Goal: Task Accomplishment & Management: Manage account settings

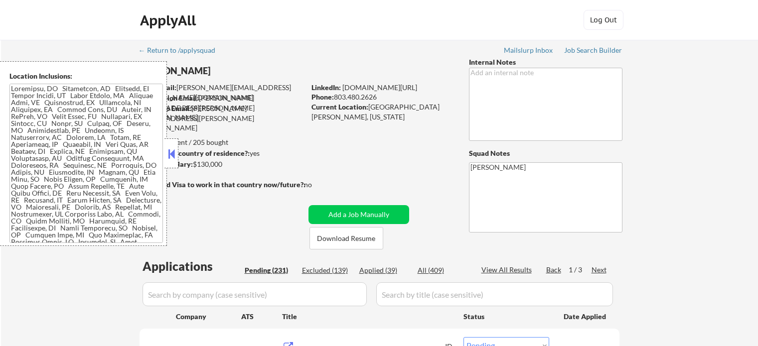
select select ""pending""
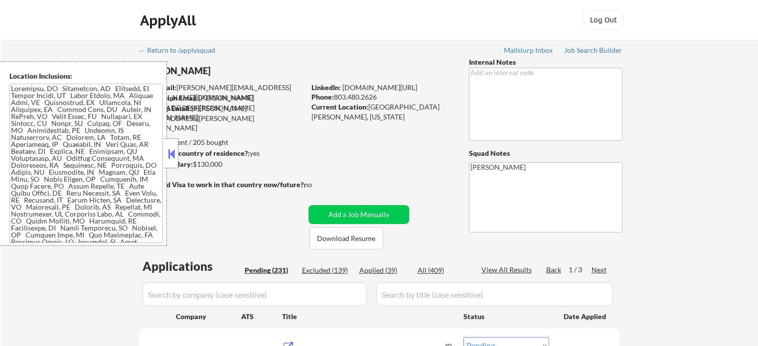
select select ""pending""
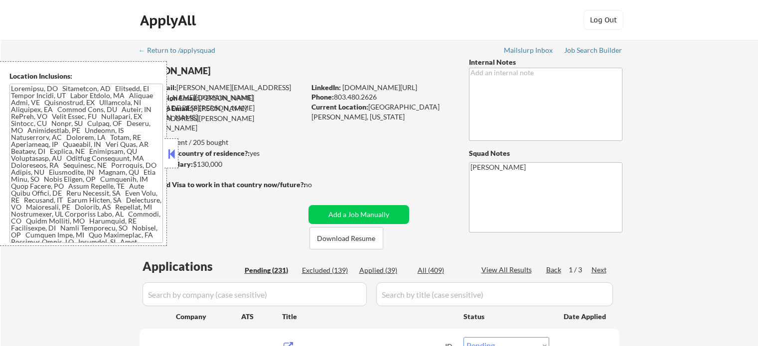
select select ""pending""
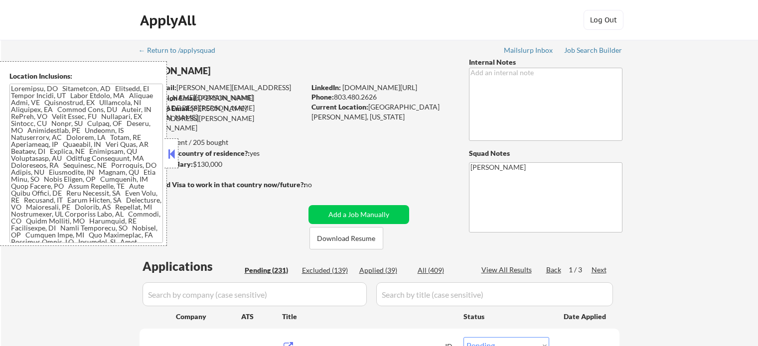
select select ""pending""
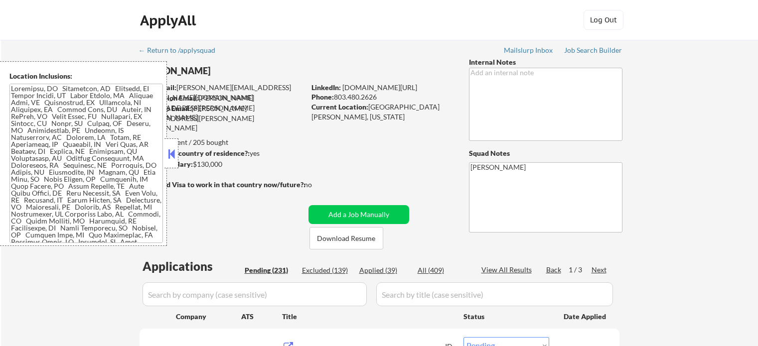
select select ""pending""
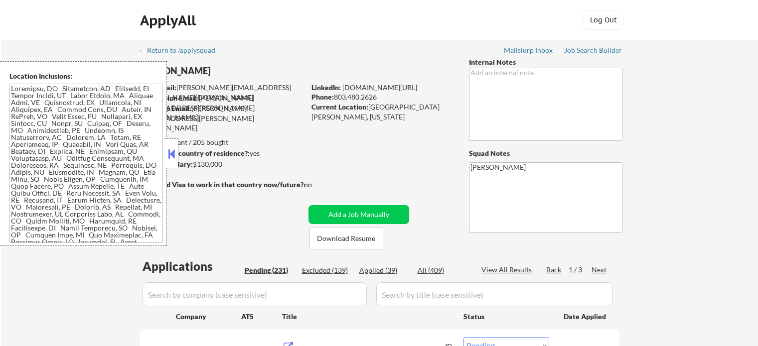
select select ""pending""
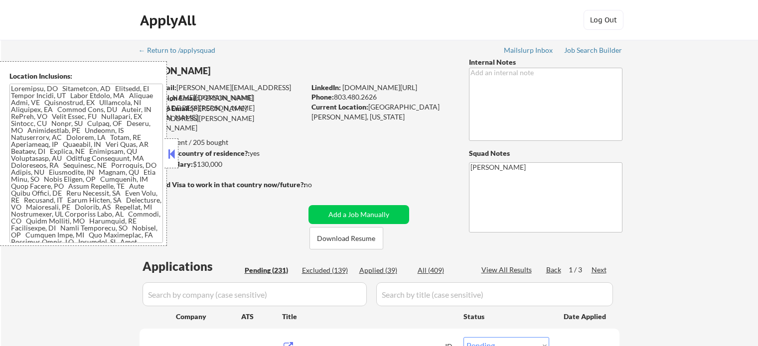
select select ""pending""
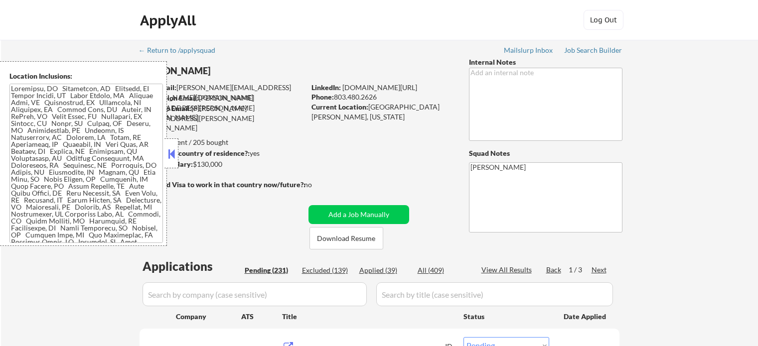
select select ""pending""
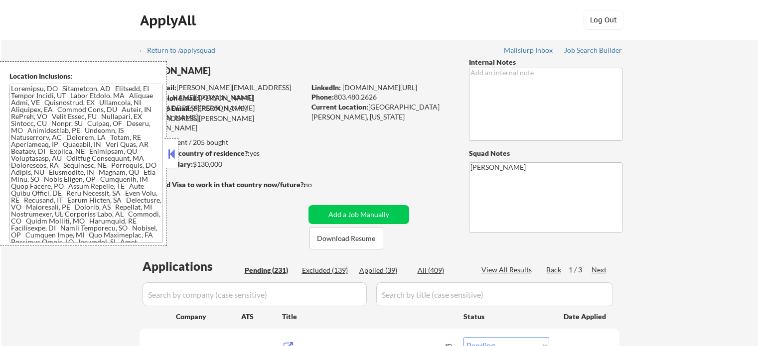
select select ""pending""
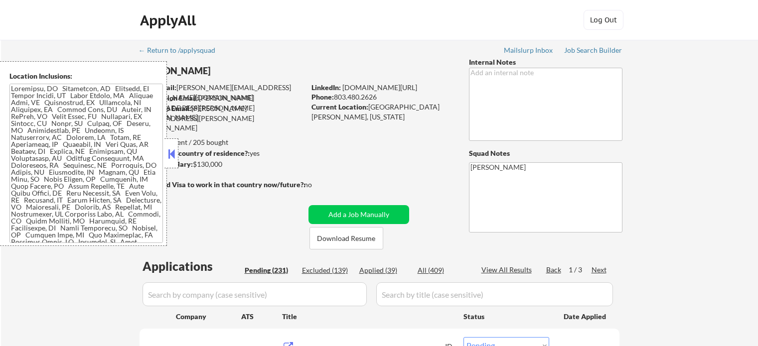
select select ""pending""
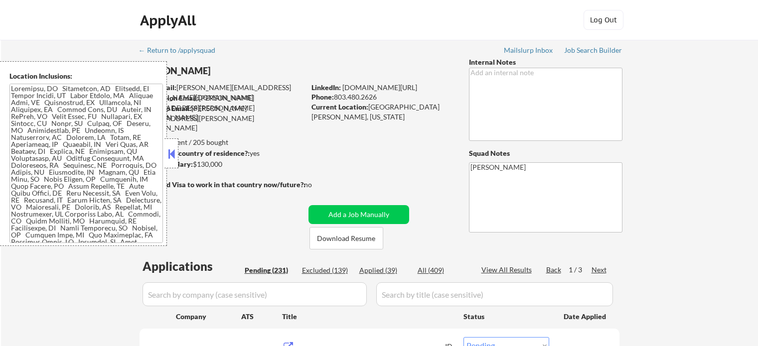
select select ""pending""
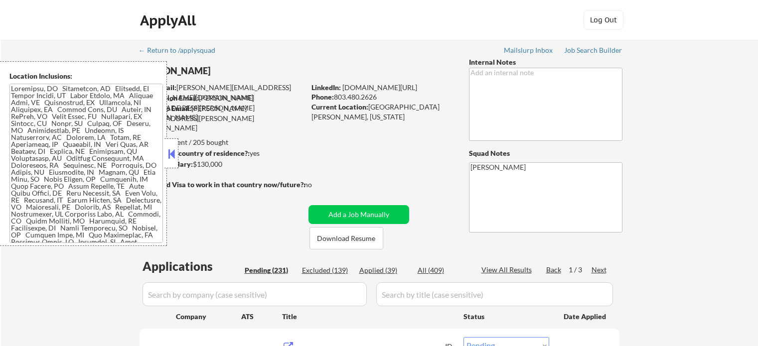
select select ""pending""
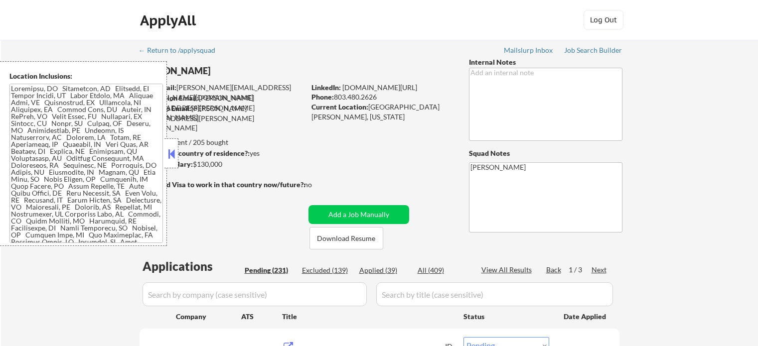
select select ""pending""
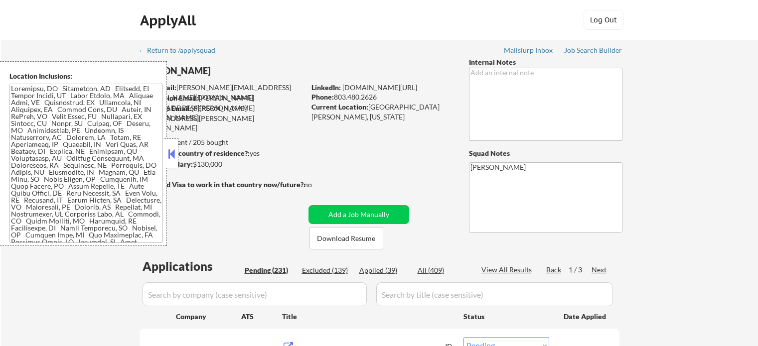
select select ""pending""
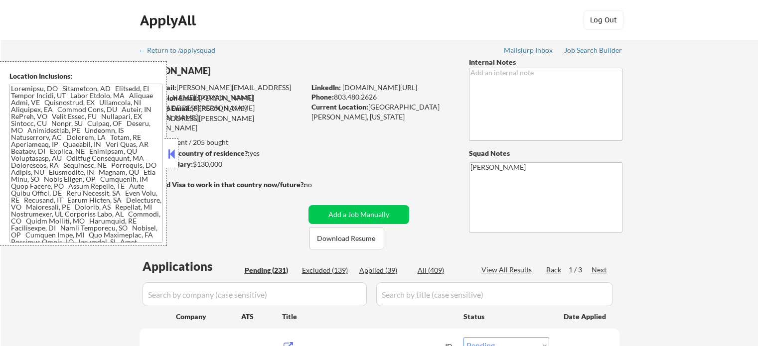
select select ""pending""
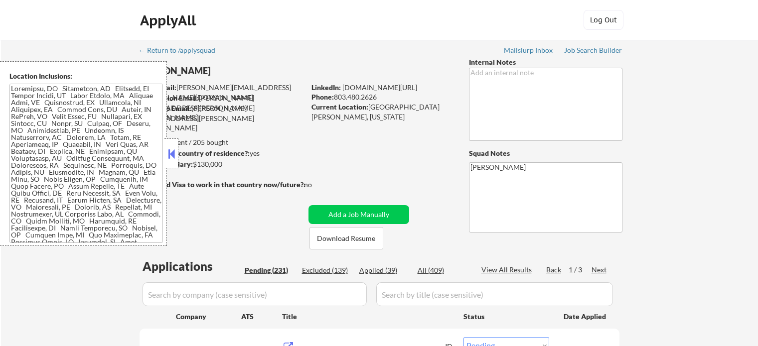
select select ""pending""
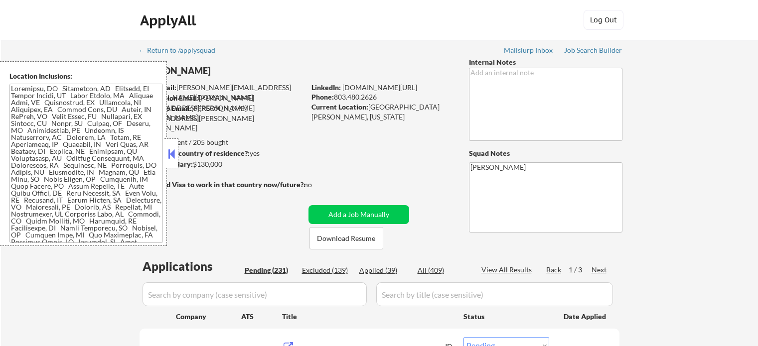
select select ""pending""
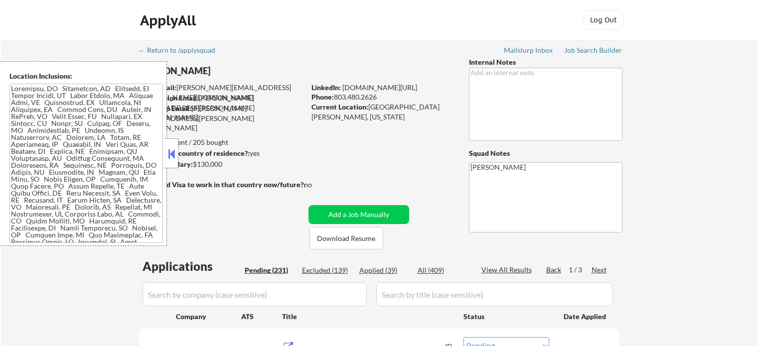
select select ""pending""
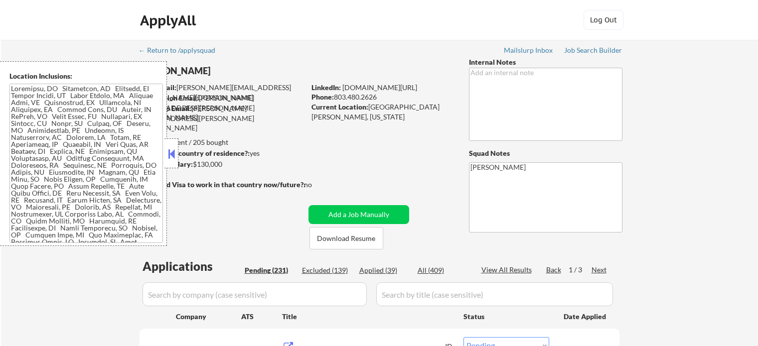
select select ""pending""
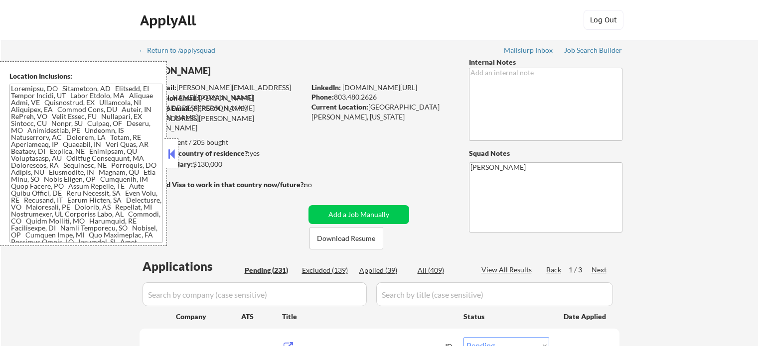
select select ""pending""
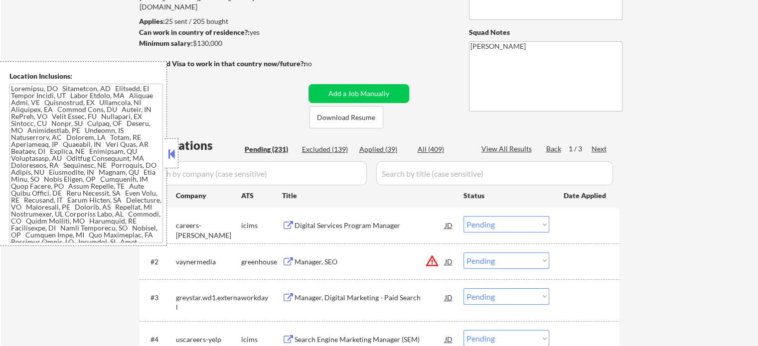
scroll to position [100, 0]
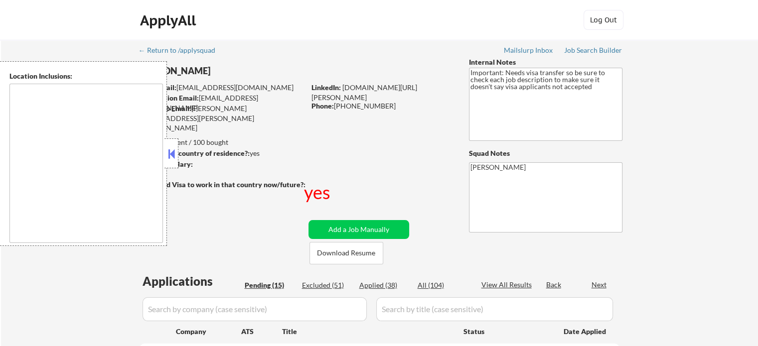
select select ""pending""
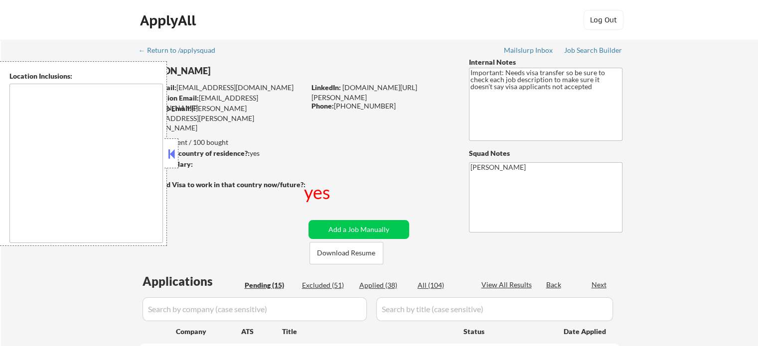
select select ""pending""
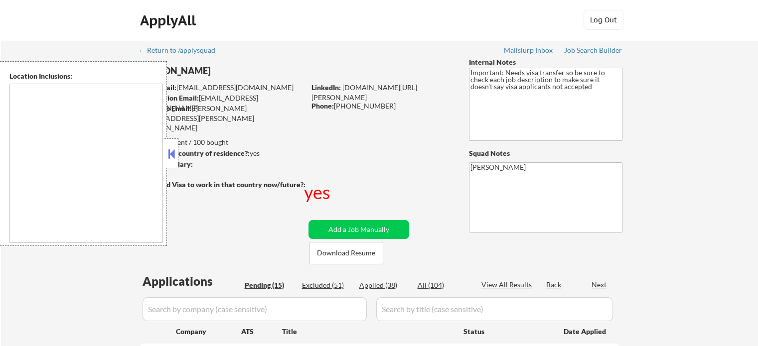
select select ""pending""
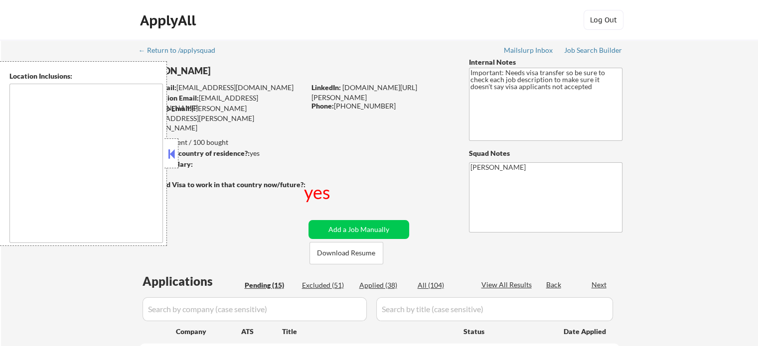
type textarea "South San Francisco, CA Daly City, CA Brisbane, CA Colma, CA Pacifica, CA San B…"
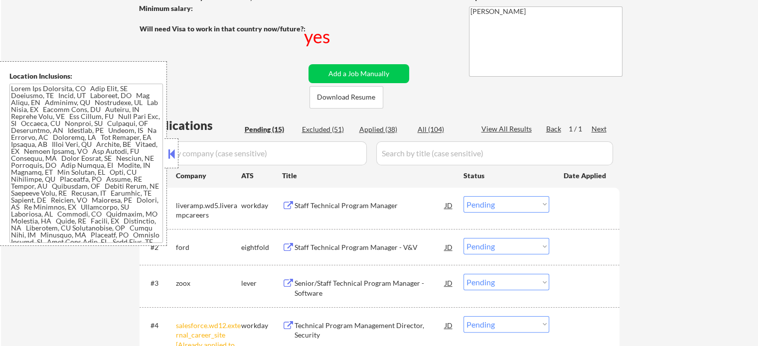
scroll to position [199, 0]
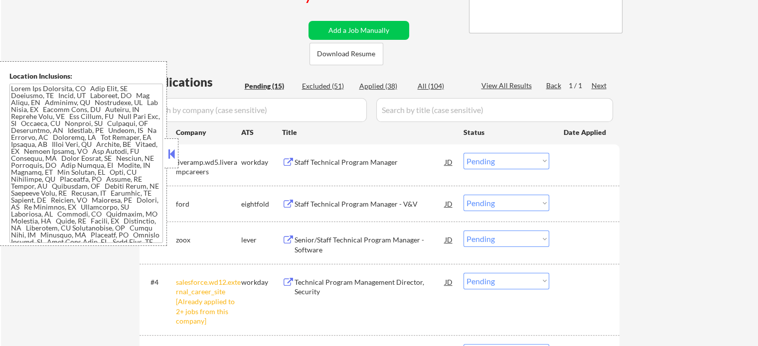
click at [464, 282] on select "Choose an option... Pending Applied Excluded (Questions) Excluded (Expired) Exc…" at bounding box center [507, 281] width 86 height 16
click at [464, 273] on select "Choose an option... Pending Applied Excluded (Questions) Excluded (Expired) Exc…" at bounding box center [507, 281] width 86 height 16
click at [334, 165] on div "Staff Technical Program Manager" at bounding box center [370, 163] width 151 height 10
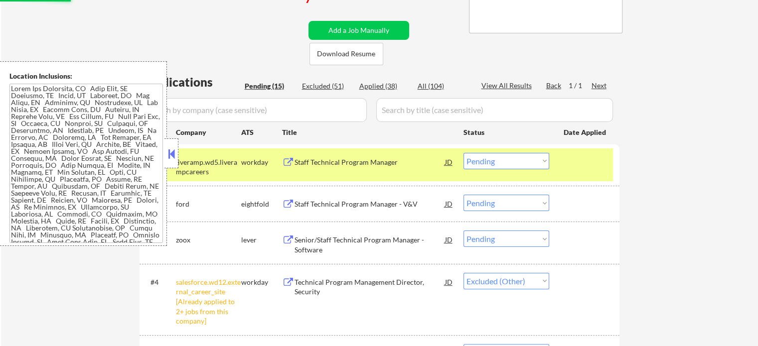
select select ""pending""
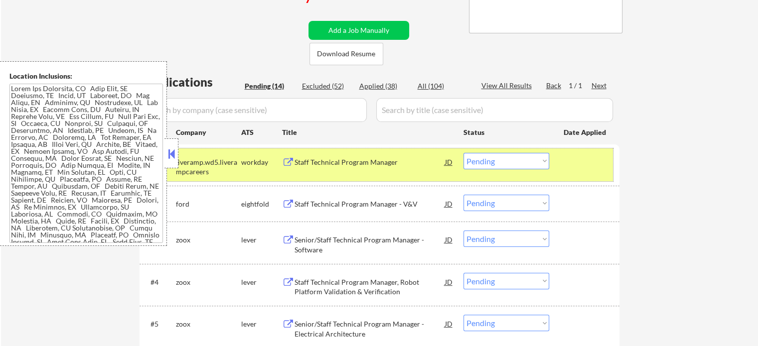
click at [587, 165] on div at bounding box center [586, 162] width 44 height 18
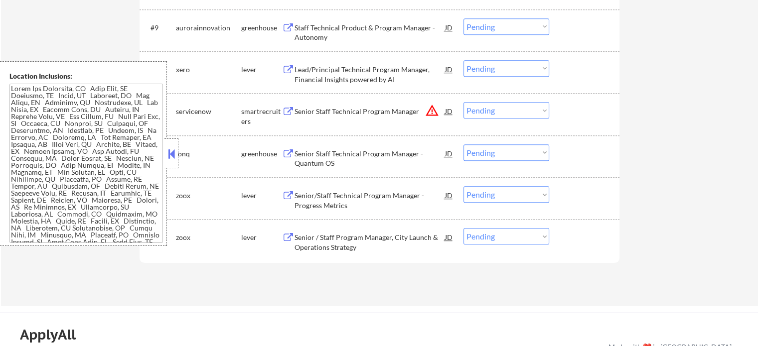
scroll to position [648, 0]
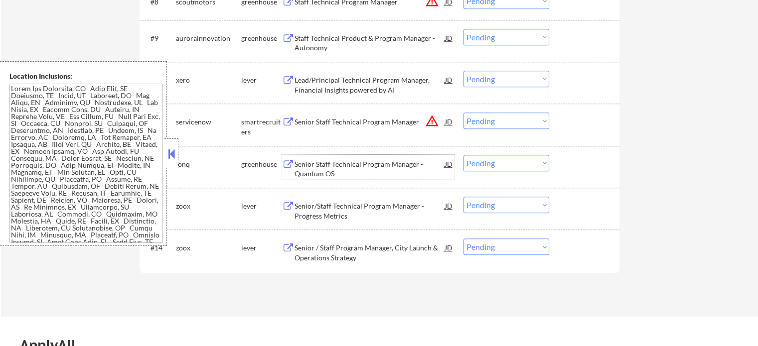
click at [343, 171] on div "Senior Staff Technical Program Manager - Quantum OS" at bounding box center [370, 169] width 151 height 19
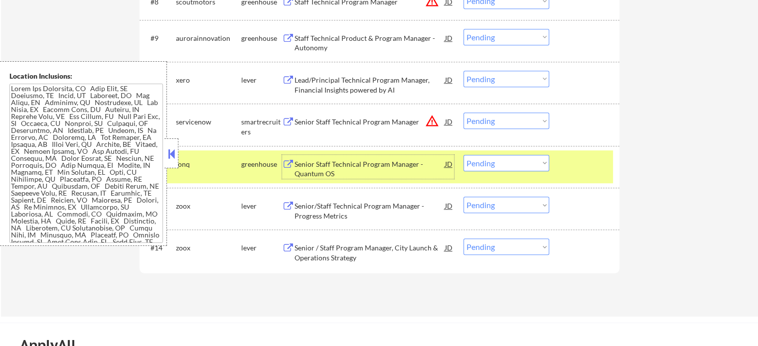
click at [487, 167] on select "Choose an option... Pending Applied Excluded (Questions) Excluded (Expired) Exc…" at bounding box center [507, 163] width 86 height 16
click at [464, 155] on select "Choose an option... Pending Applied Excluded (Questions) Excluded (Expired) Exc…" at bounding box center [507, 163] width 86 height 16
click at [589, 167] on div at bounding box center [586, 164] width 44 height 18
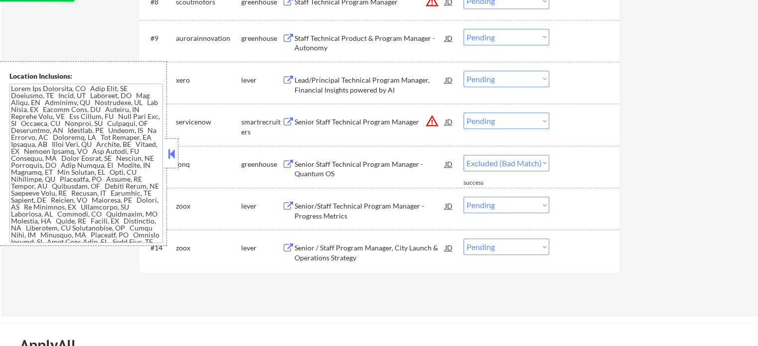
click at [382, 121] on div "Senior Staff Technical Program Manager" at bounding box center [370, 122] width 151 height 10
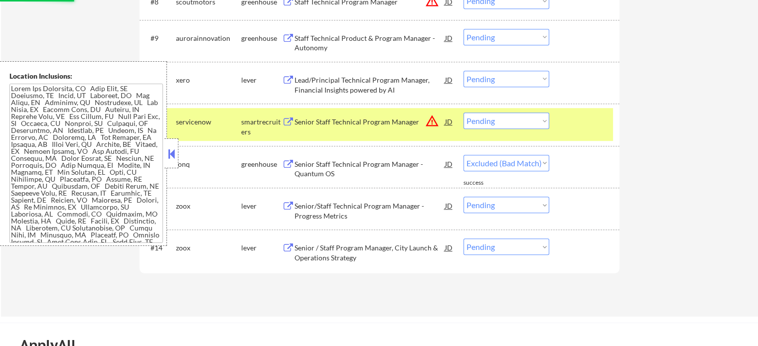
select select ""pending""
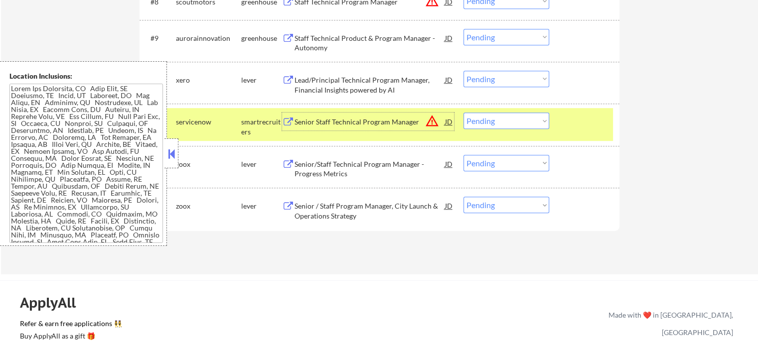
click at [476, 119] on select "Choose an option... Pending Applied Excluded (Questions) Excluded (Expired) Exc…" at bounding box center [507, 121] width 86 height 16
click at [464, 113] on select "Choose an option... Pending Applied Excluded (Questions) Excluded (Expired) Exc…" at bounding box center [507, 121] width 86 height 16
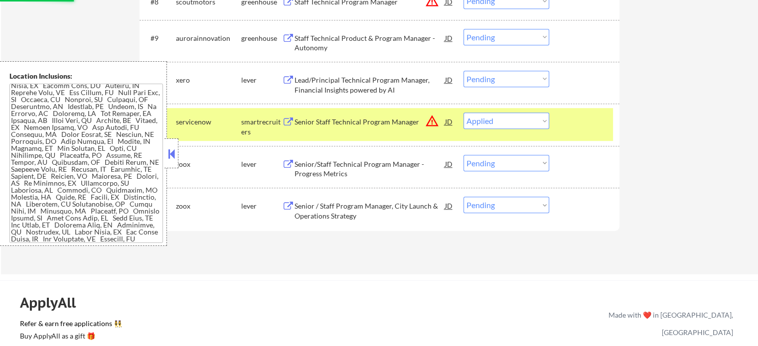
scroll to position [45, 0]
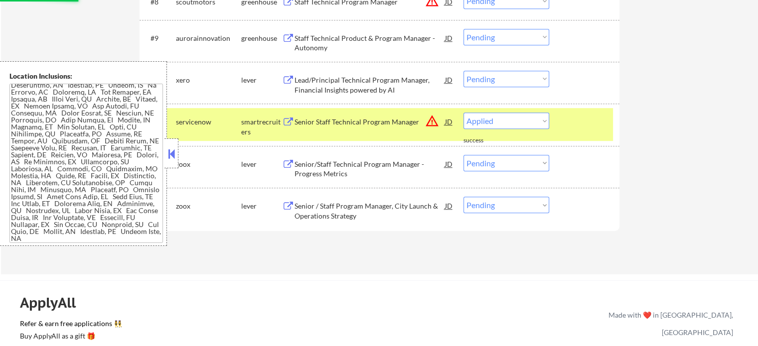
select select ""pending""
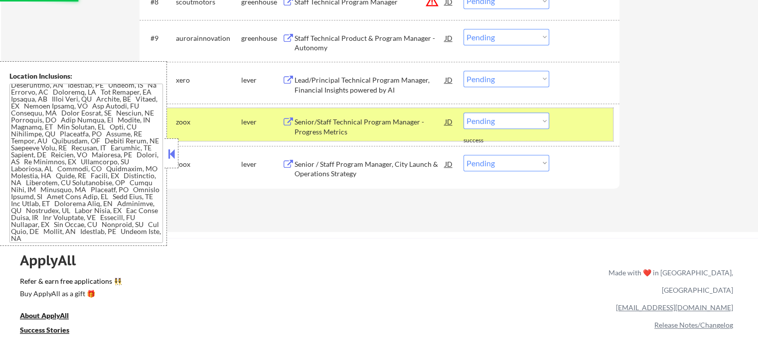
click at [591, 117] on div at bounding box center [586, 122] width 44 height 18
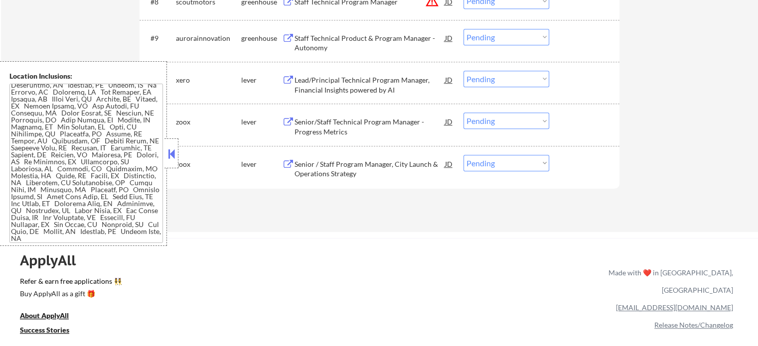
click at [347, 91] on div "Lead/Principal Technical Program Manager, Financial Insights powered by AI" at bounding box center [370, 84] width 151 height 19
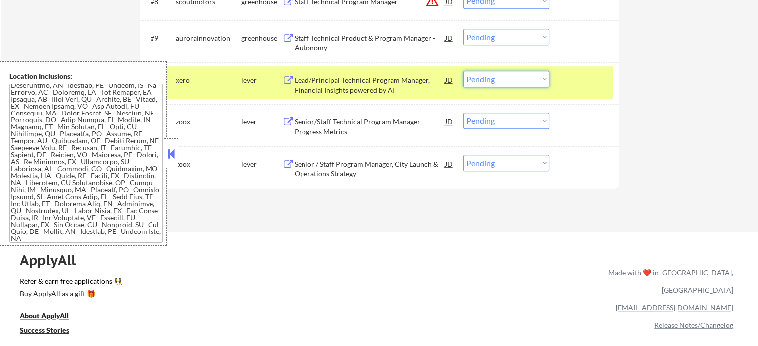
click at [480, 82] on select "Choose an option... Pending Applied Excluded (Questions) Excluded (Expired) Exc…" at bounding box center [507, 79] width 86 height 16
click at [464, 71] on select "Choose an option... Pending Applied Excluded (Questions) Excluded (Expired) Exc…" at bounding box center [507, 79] width 86 height 16
click at [568, 81] on div at bounding box center [586, 80] width 44 height 18
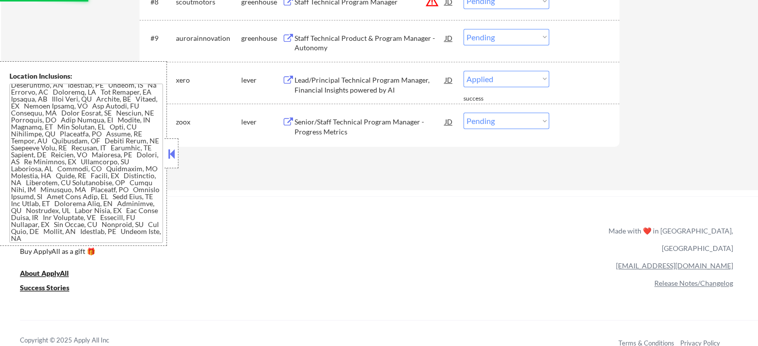
select select ""pending""
click at [365, 42] on div "Staff Technical Product & Program Manager - Autonomy" at bounding box center [370, 42] width 151 height 19
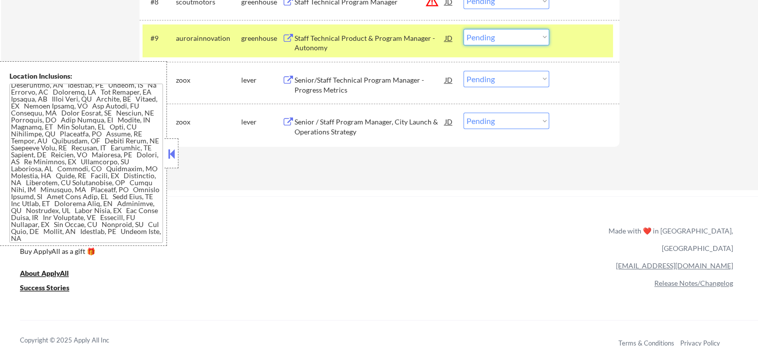
click at [502, 31] on select "Choose an option... Pending Applied Excluded (Questions) Excluded (Expired) Exc…" at bounding box center [507, 37] width 86 height 16
click at [464, 29] on select "Choose an option... Pending Applied Excluded (Questions) Excluded (Expired) Exc…" at bounding box center [507, 37] width 86 height 16
click at [585, 45] on div at bounding box center [586, 38] width 44 height 18
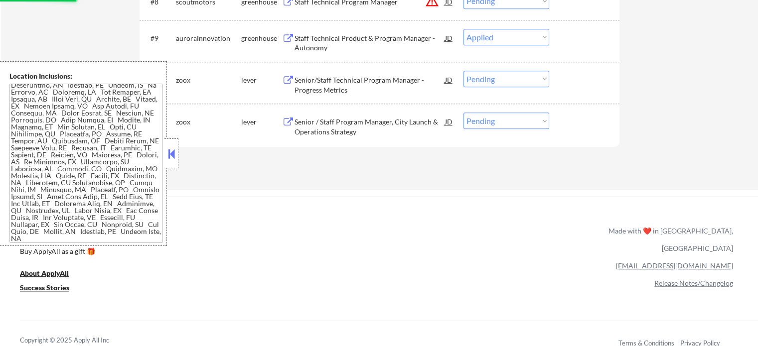
scroll to position [548, 0]
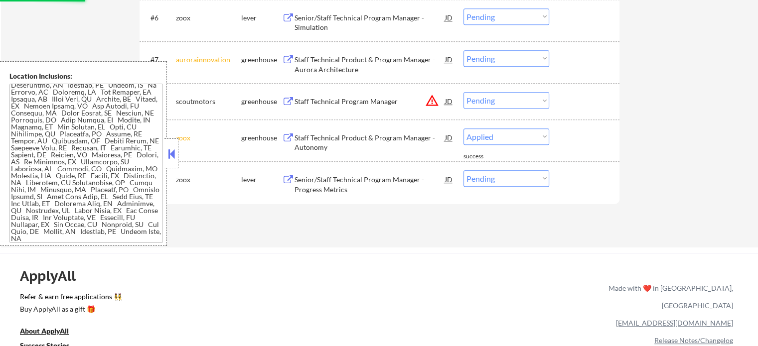
select select ""pending""
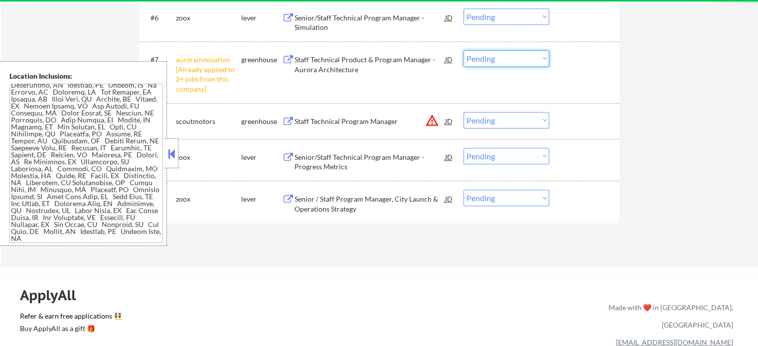
click at [474, 58] on select "Choose an option... Pending Applied Excluded (Questions) Excluded (Expired) Exc…" at bounding box center [507, 58] width 86 height 16
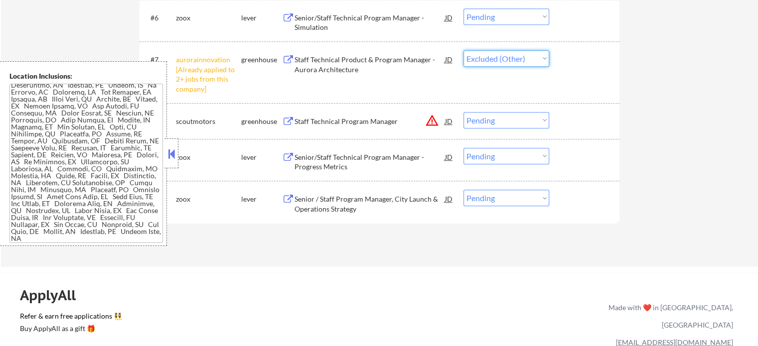
click at [464, 50] on select "Choose an option... Pending Applied Excluded (Questions) Excluded (Expired) Exc…" at bounding box center [507, 58] width 86 height 16
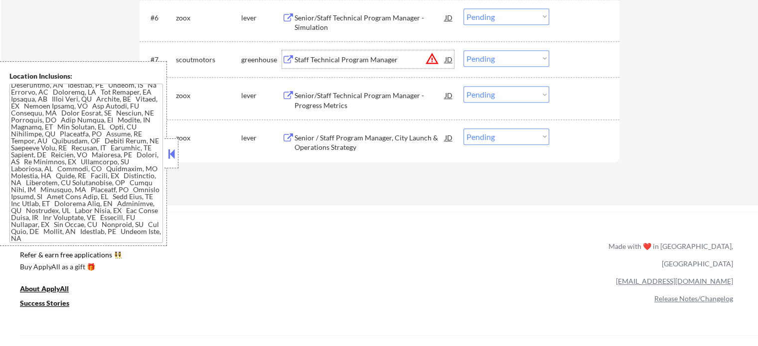
click at [333, 61] on div "Staff Technical Program Manager" at bounding box center [370, 60] width 151 height 10
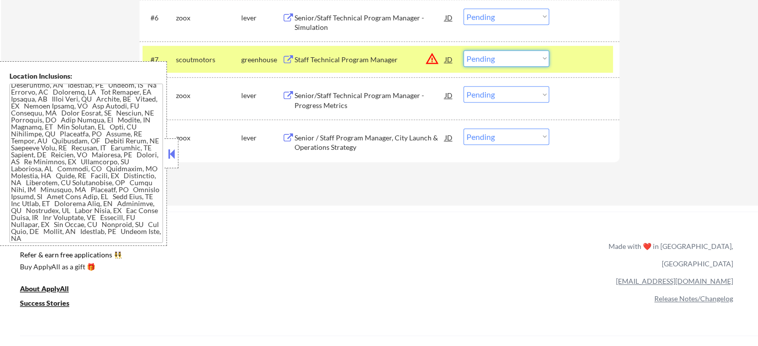
click at [502, 60] on select "Choose an option... Pending Applied Excluded (Questions) Excluded (Expired) Exc…" at bounding box center [507, 58] width 86 height 16
click at [464, 50] on select "Choose an option... Pending Applied Excluded (Questions) Excluded (Expired) Exc…" at bounding box center [507, 58] width 86 height 16
select select ""pending""
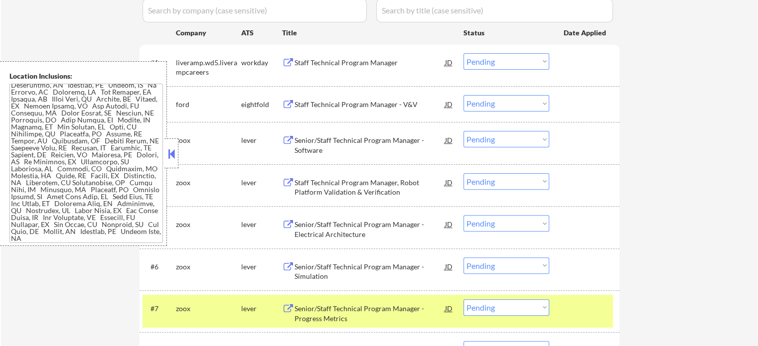
scroll to position [299, 0]
click at [355, 102] on div "Staff Technical Program Manager - V&V" at bounding box center [370, 105] width 151 height 10
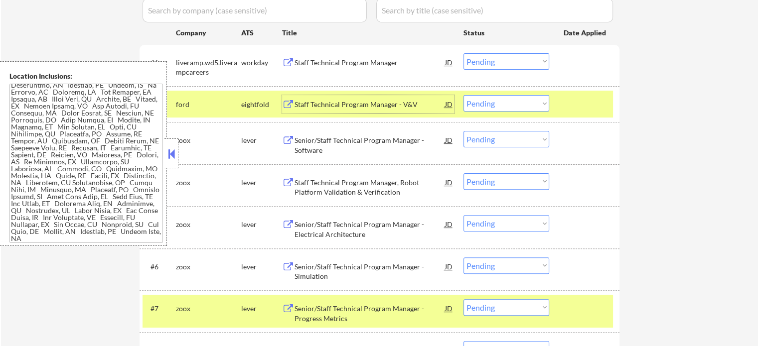
click at [574, 309] on div at bounding box center [586, 309] width 44 height 18
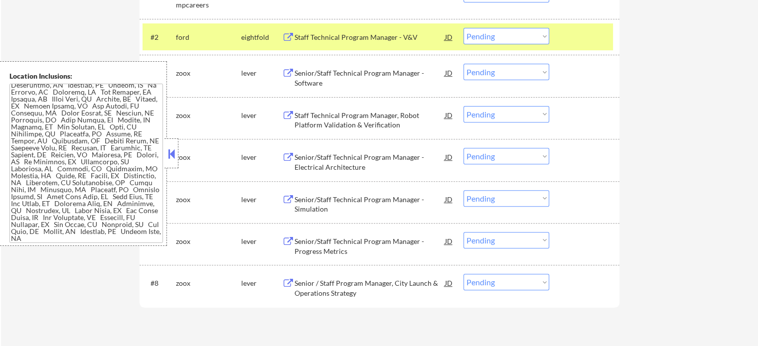
scroll to position [249, 0]
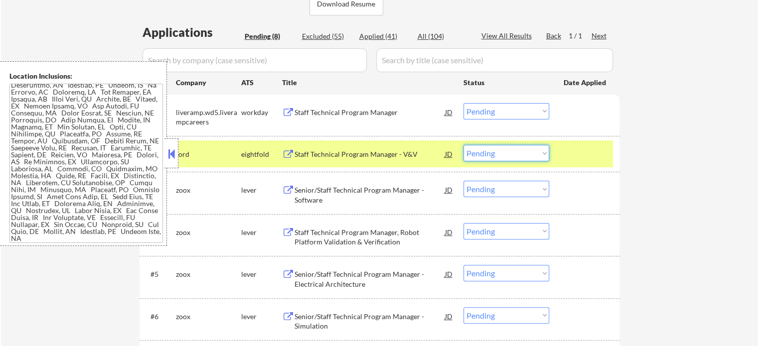
click at [515, 148] on select "Choose an option... Pending Applied Excluded (Questions) Excluded (Expired) Exc…" at bounding box center [507, 153] width 86 height 16
click at [464, 145] on select "Choose an option... Pending Applied Excluded (Questions) Excluded (Expired) Exc…" at bounding box center [507, 153] width 86 height 16
click at [568, 155] on div at bounding box center [586, 154] width 44 height 18
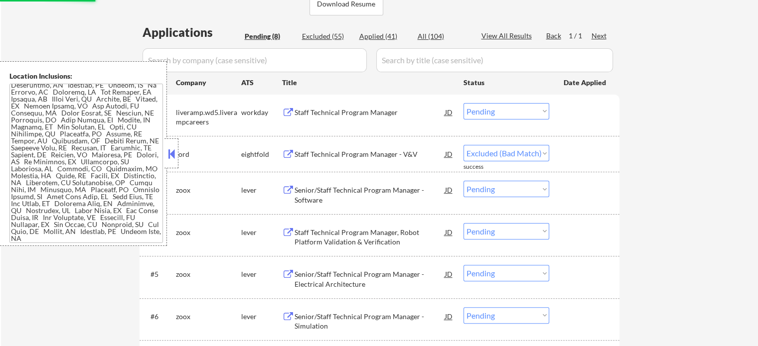
select select ""pending""
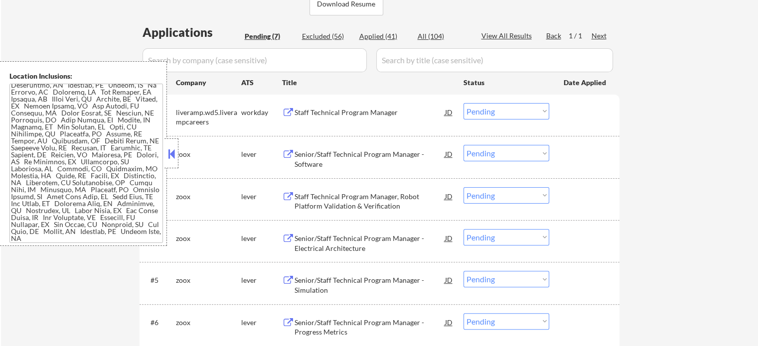
click at [333, 114] on div "Staff Technical Program Manager" at bounding box center [370, 113] width 151 height 10
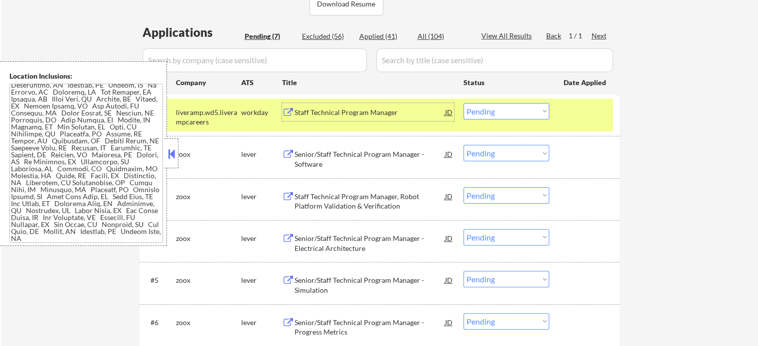
click at [586, 112] on div at bounding box center [586, 112] width 44 height 18
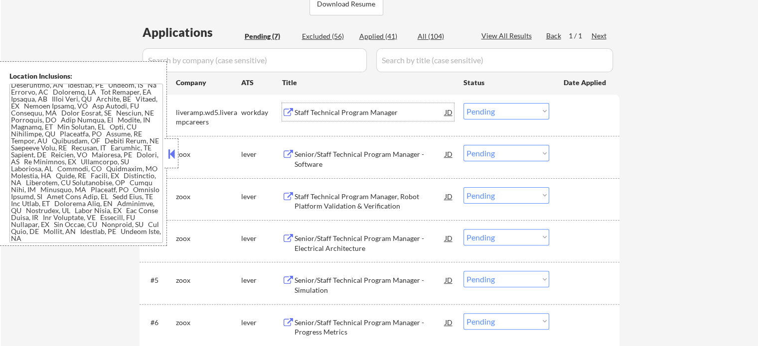
click at [370, 107] on div "Staff Technical Program Manager" at bounding box center [370, 112] width 151 height 18
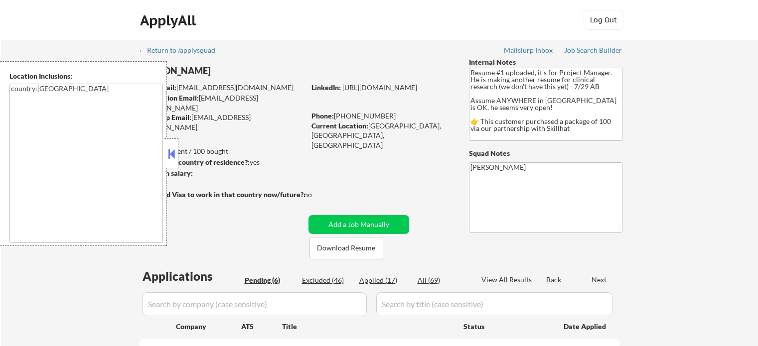
select select ""pending""
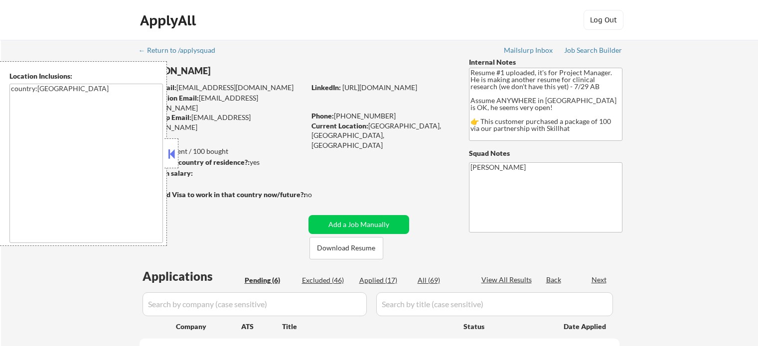
select select ""pending""
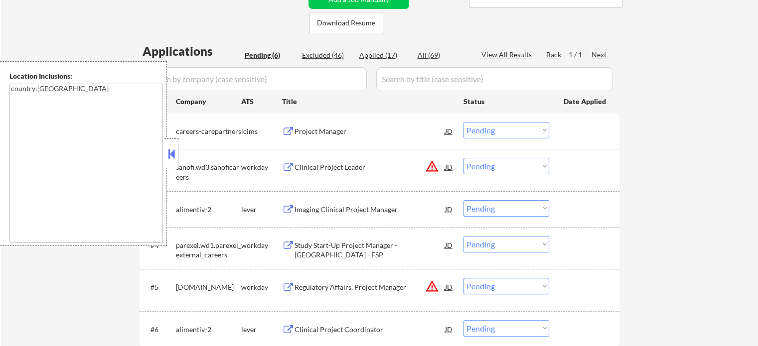
scroll to position [299, 0]
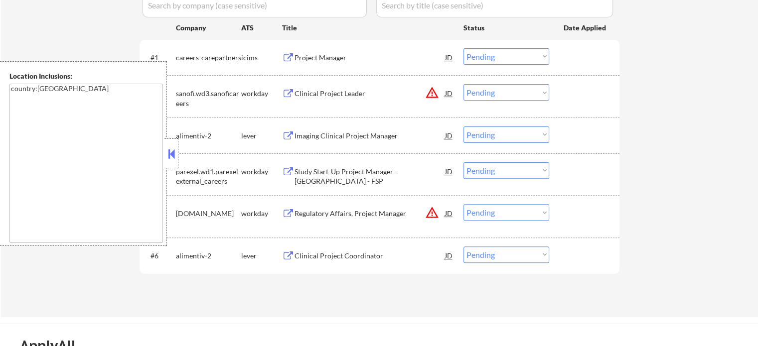
click at [332, 261] on div "Clinical Project Coordinator" at bounding box center [370, 256] width 151 height 18
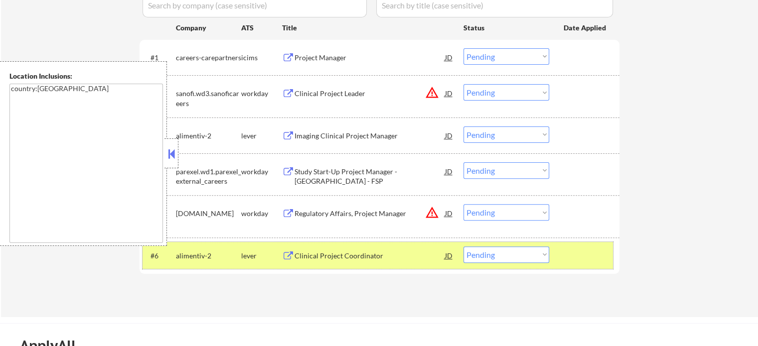
click at [580, 263] on div at bounding box center [586, 256] width 44 height 18
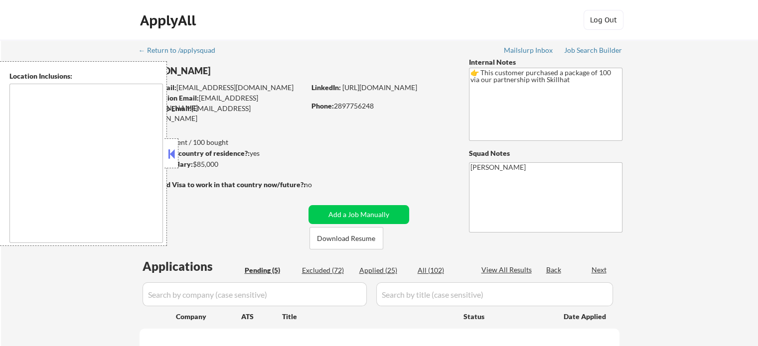
select select ""pending""
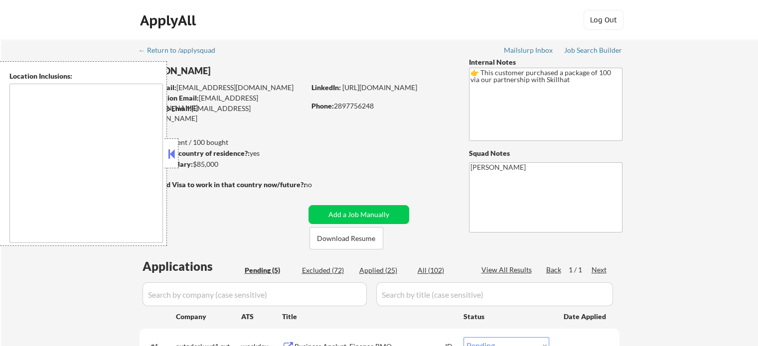
type textarea "Toronto, ON Etobicoke, ON Scarborough, ON North York, ON East York, ON York, ON…"
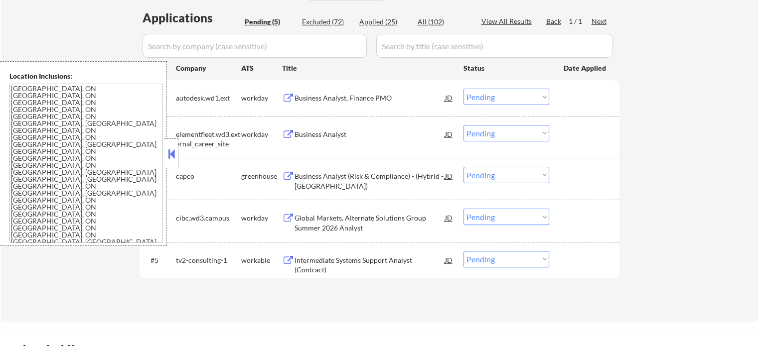
scroll to position [249, 0]
click at [328, 185] on div "Business Analyst (Risk & Compliance) - (Hybrid - Toronto)" at bounding box center [370, 180] width 151 height 19
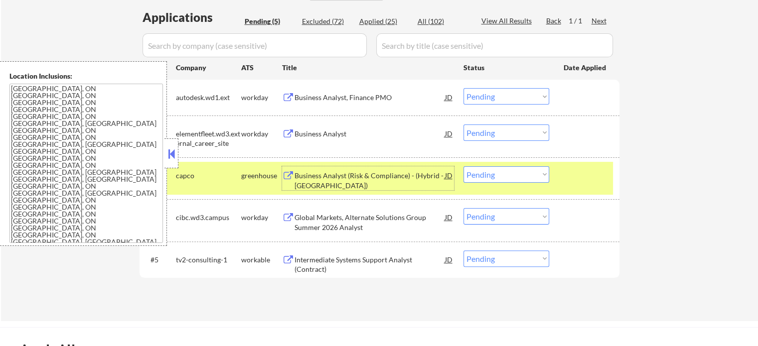
click at [573, 172] on div at bounding box center [586, 176] width 44 height 18
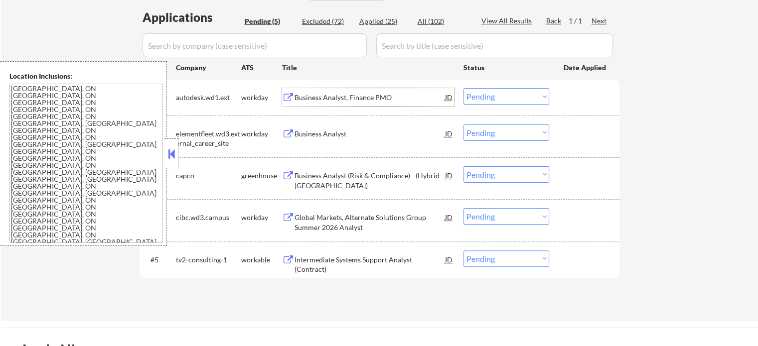
click at [339, 102] on div "Business Analyst, Finance PMO" at bounding box center [370, 98] width 151 height 10
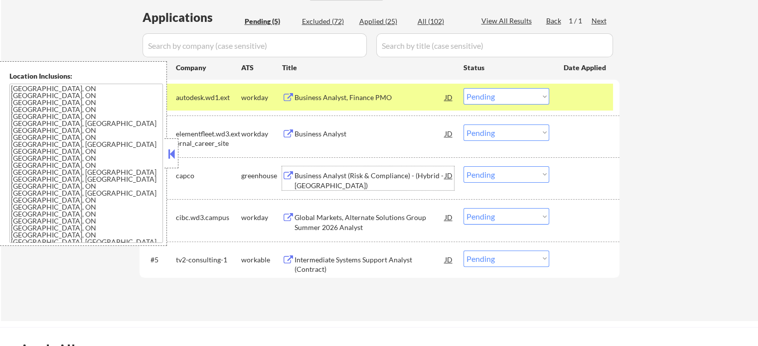
click at [333, 179] on div "Business Analyst (Risk & Compliance) - (Hybrid - Toronto)" at bounding box center [370, 180] width 151 height 19
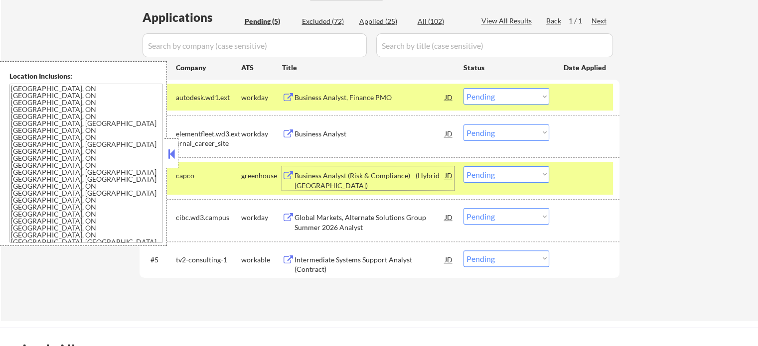
click at [604, 97] on div at bounding box center [586, 97] width 44 height 18
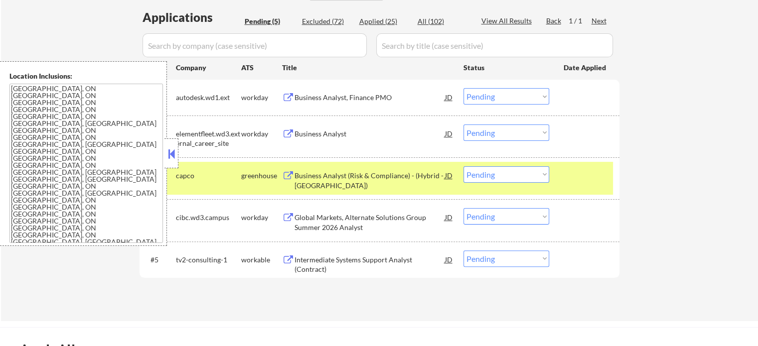
click at [586, 184] on div "#3 capco greenhouse Business Analyst (Risk & Compliance) - (Hybrid - Toronto) J…" at bounding box center [378, 178] width 471 height 33
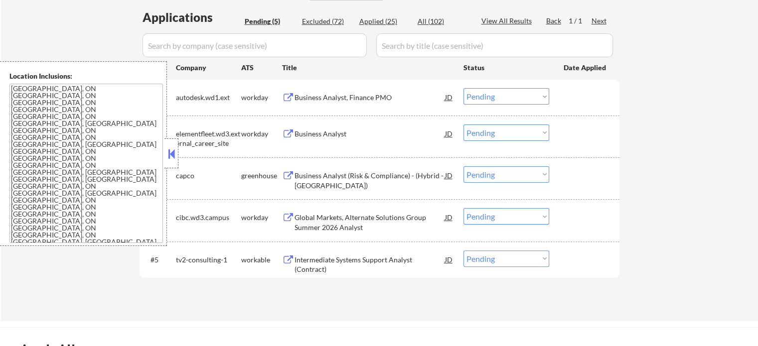
click at [375, 261] on div "Intermediate Systems Support Analyst (Contract)" at bounding box center [370, 264] width 151 height 19
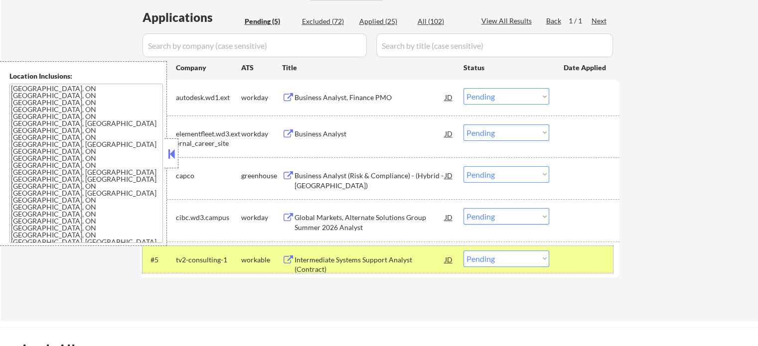
click at [596, 258] on div at bounding box center [586, 260] width 44 height 18
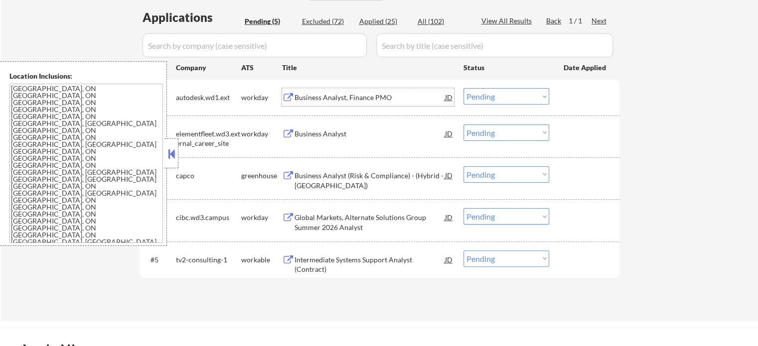
click at [339, 101] on div "Business Analyst, Finance PMO" at bounding box center [370, 98] width 151 height 10
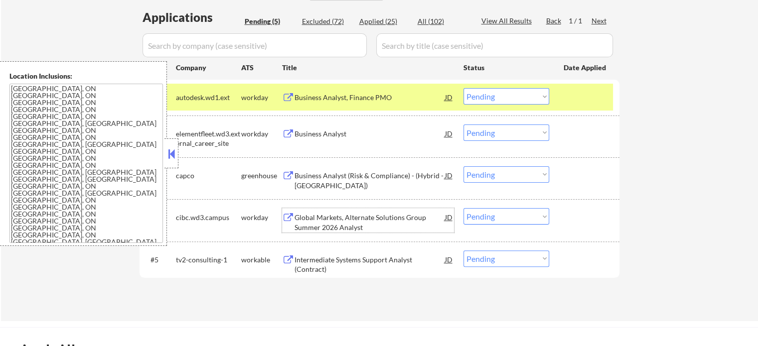
click at [359, 223] on div "Global Markets, Alternate Solutions Group Summer 2026 Analyst" at bounding box center [370, 222] width 151 height 19
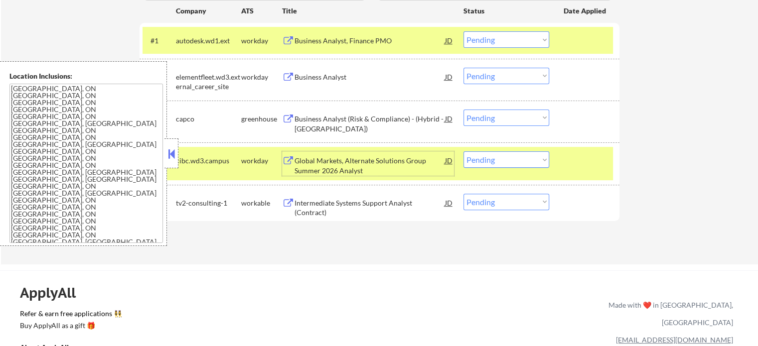
scroll to position [349, 0]
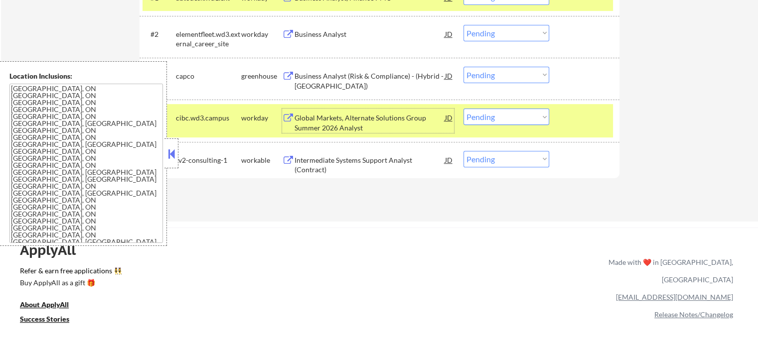
click at [347, 165] on div "Intermediate Systems Support Analyst (Contract)" at bounding box center [370, 165] width 151 height 19
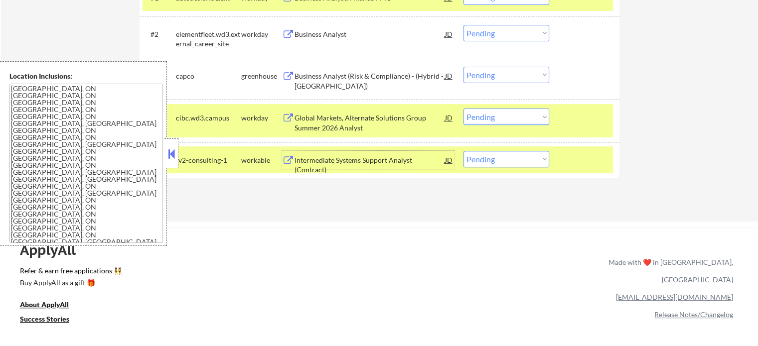
click at [351, 74] on div "Business Analyst (Risk & Compliance) - (Hybrid - Toronto)" at bounding box center [370, 80] width 151 height 19
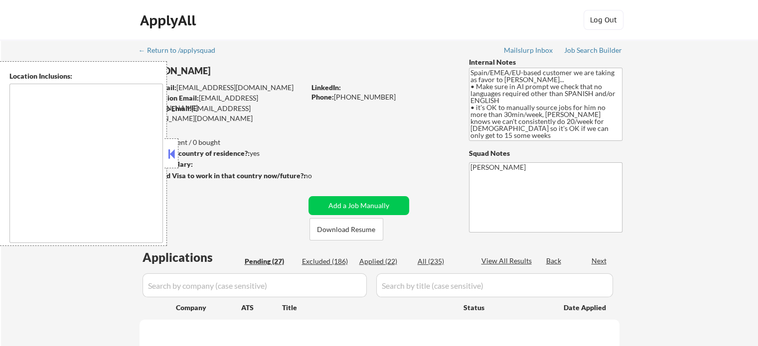
select select ""pending""
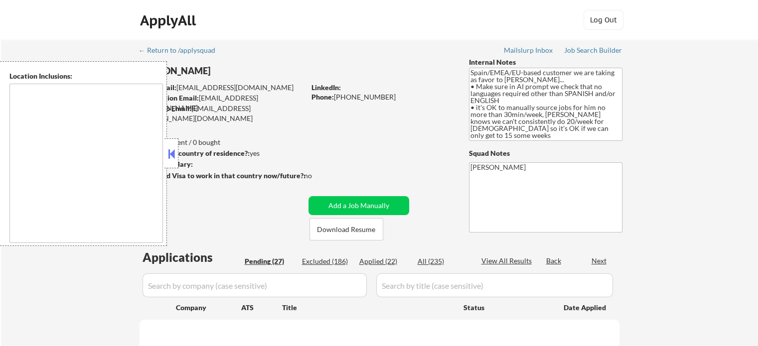
select select ""pending""
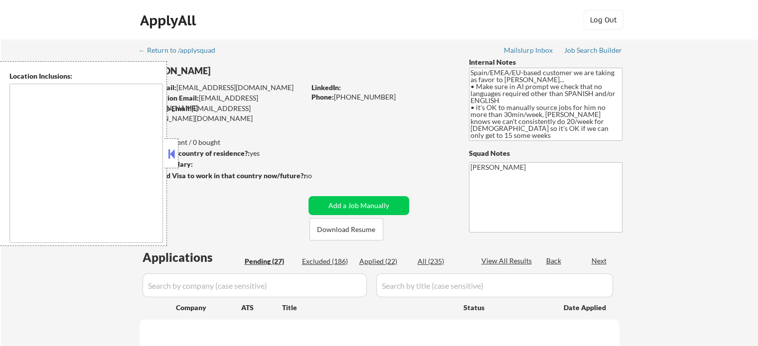
select select ""pending""
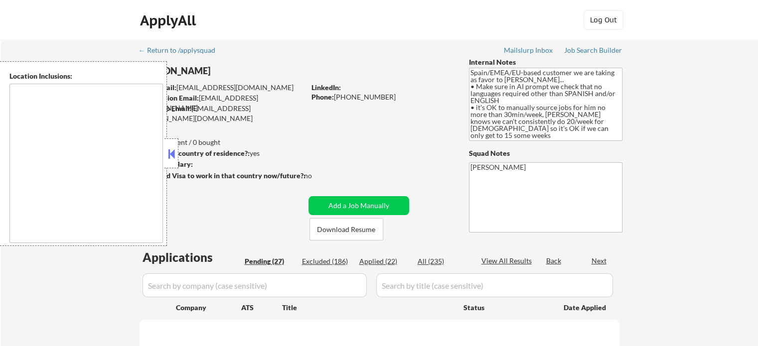
select select ""pending""
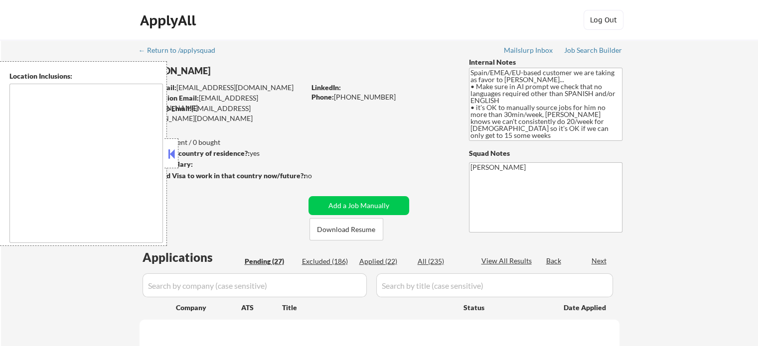
select select ""pending""
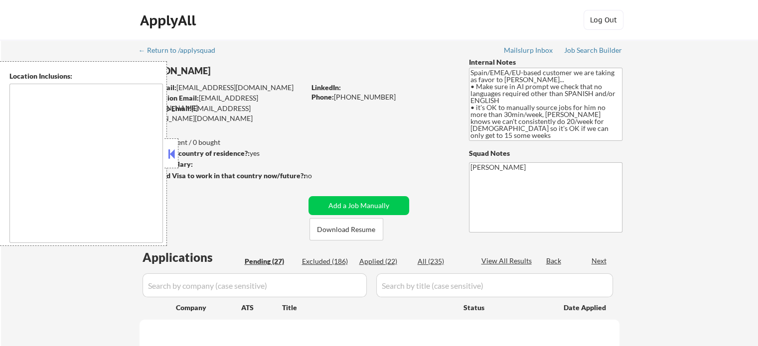
select select ""pending""
type textarea "It seems there is a misunderstanding in the input. "EMEA" is not a specific geo…"
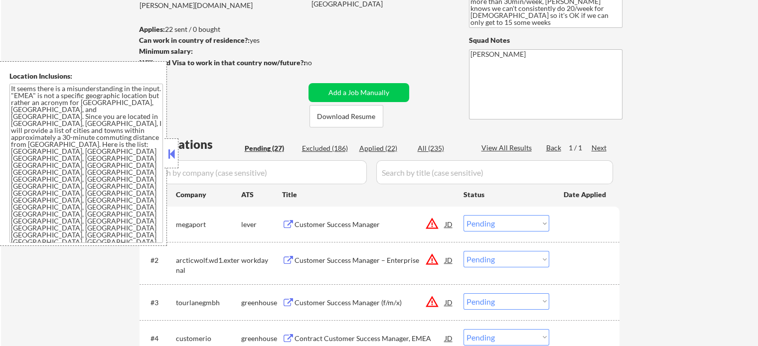
scroll to position [150, 0]
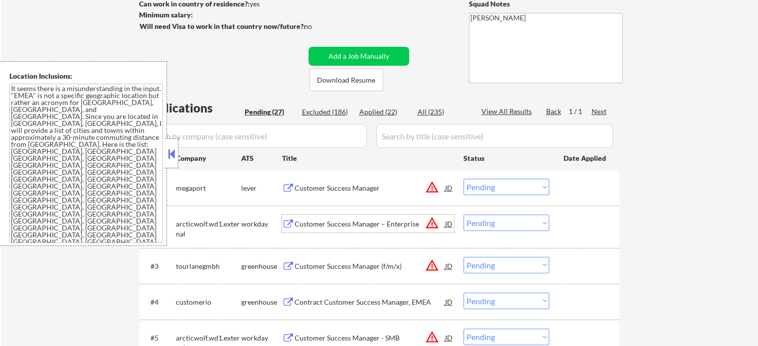
click at [331, 220] on div "Customer Success Manager – Enterprise" at bounding box center [370, 224] width 151 height 10
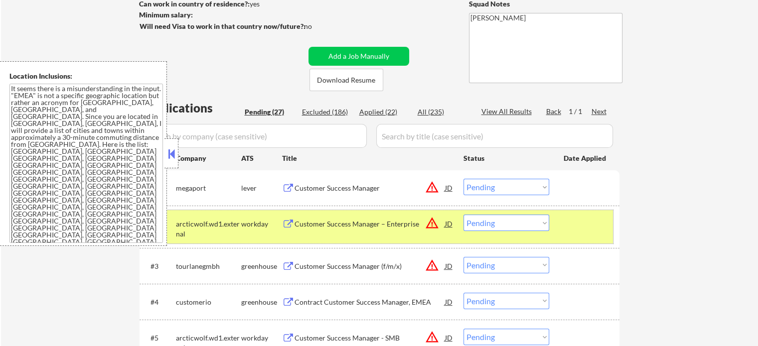
click at [580, 227] on div at bounding box center [586, 224] width 44 height 18
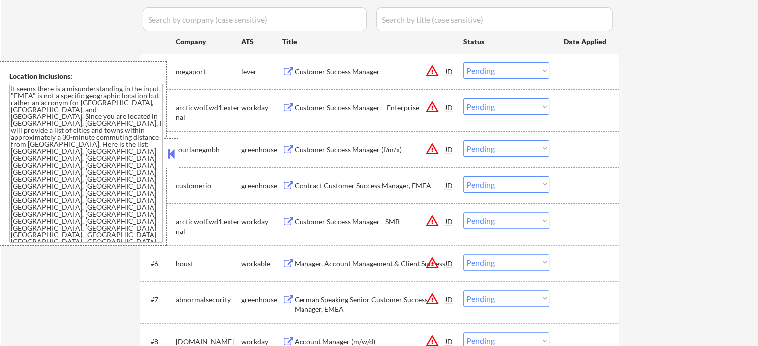
scroll to position [349, 0]
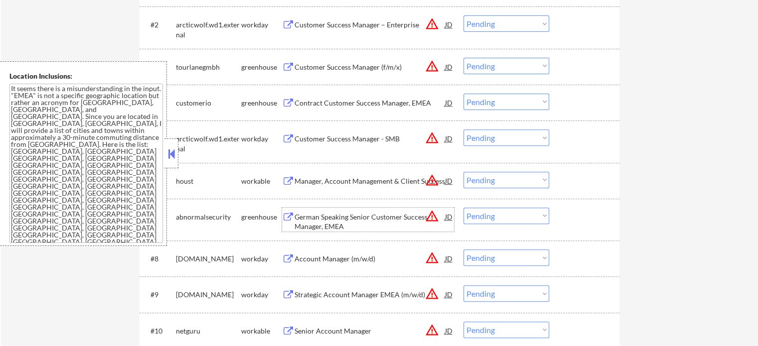
click at [323, 221] on div "German Speaking Senior Customer Success Manager, EMEA" at bounding box center [370, 221] width 151 height 19
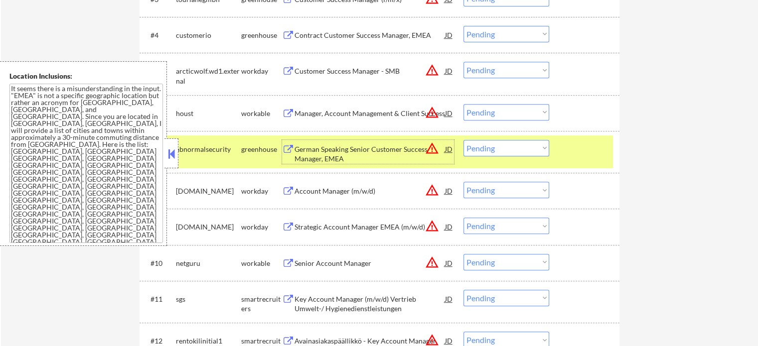
scroll to position [499, 0]
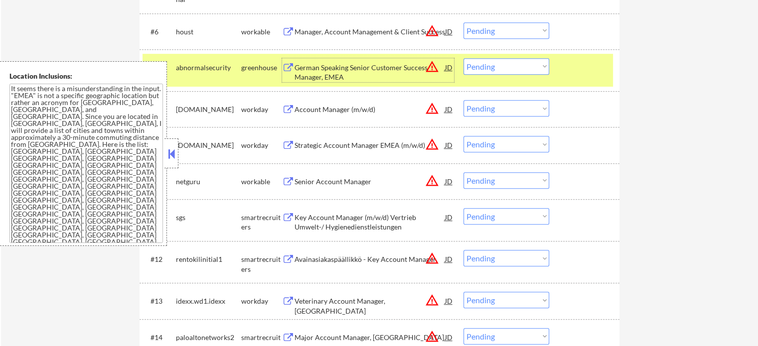
click at [319, 183] on div "Senior Account Manager" at bounding box center [370, 182] width 151 height 10
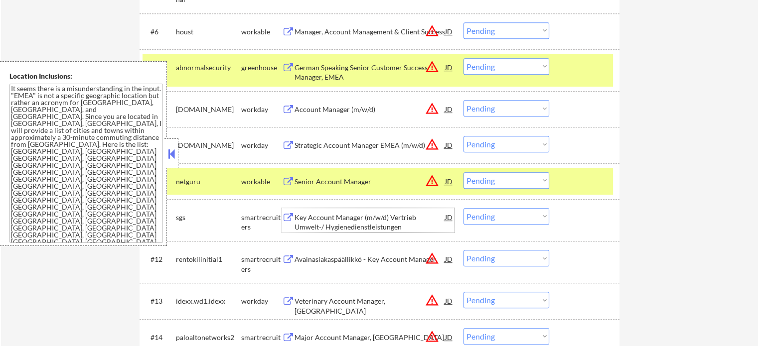
click at [347, 231] on div "Key Account Manager (m/w/d) Vertrieb Umwelt-/ Hygienedienstleistungen" at bounding box center [370, 222] width 151 height 19
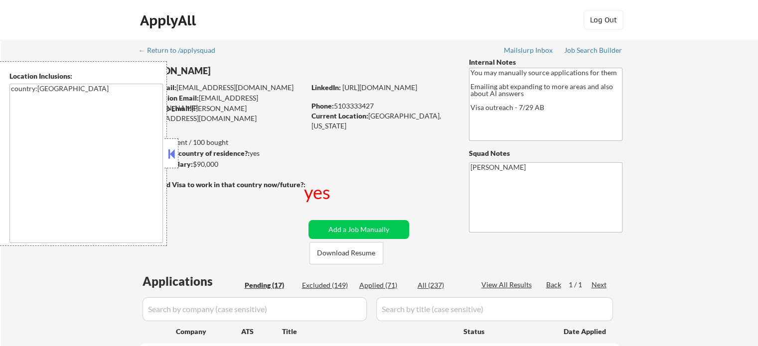
select select ""pending""
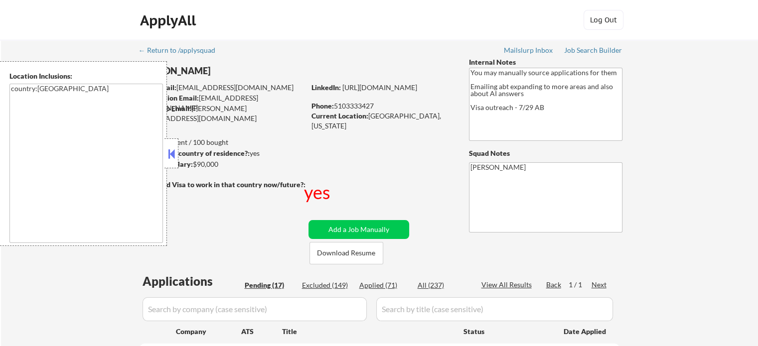
select select ""pending""
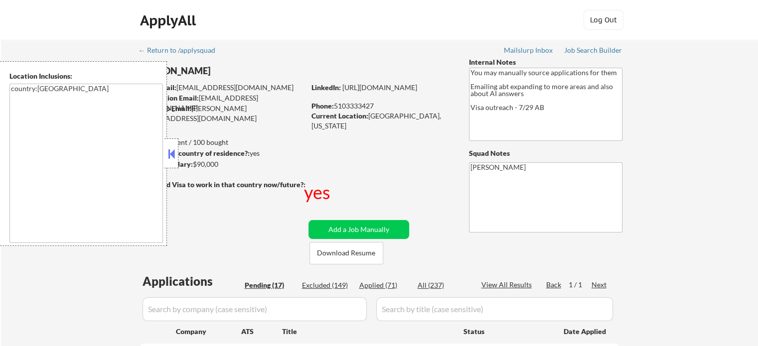
select select ""pending""
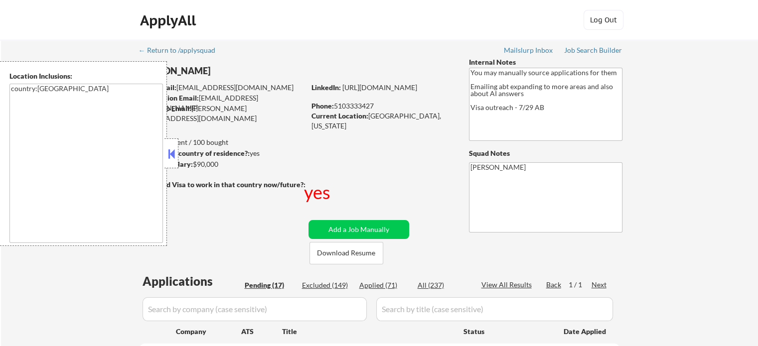
select select ""pending""
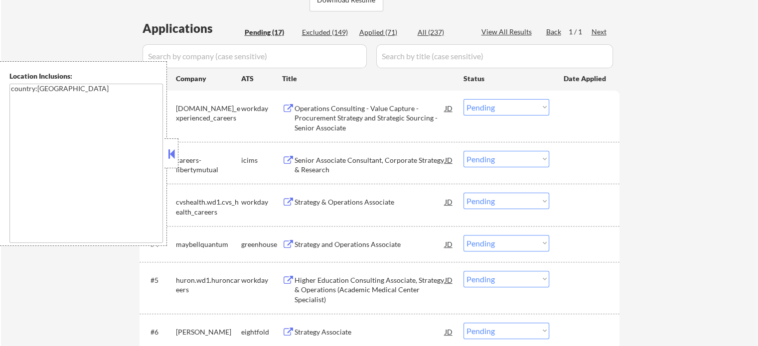
scroll to position [349, 0]
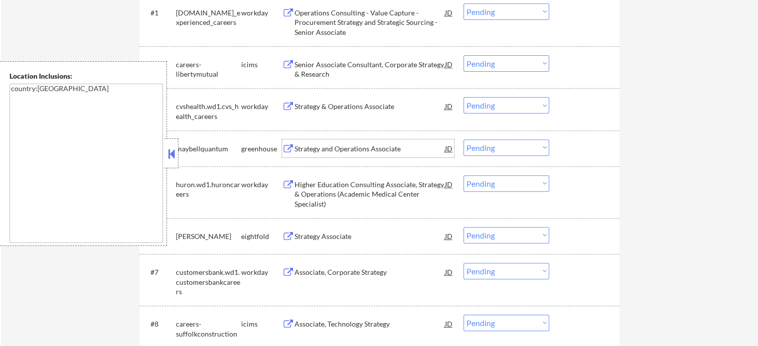
click at [338, 143] on div "Strategy and Operations Associate" at bounding box center [370, 149] width 151 height 18
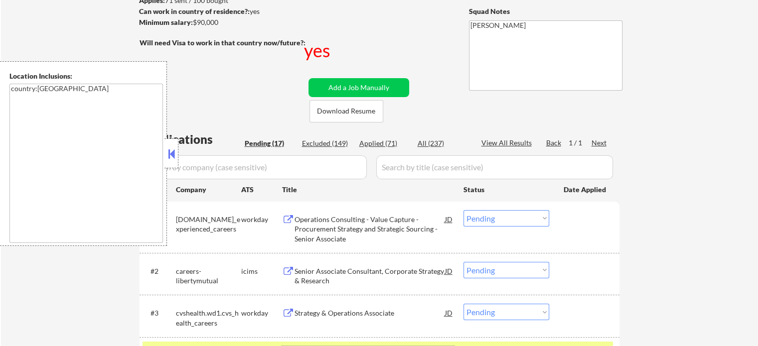
scroll to position [100, 0]
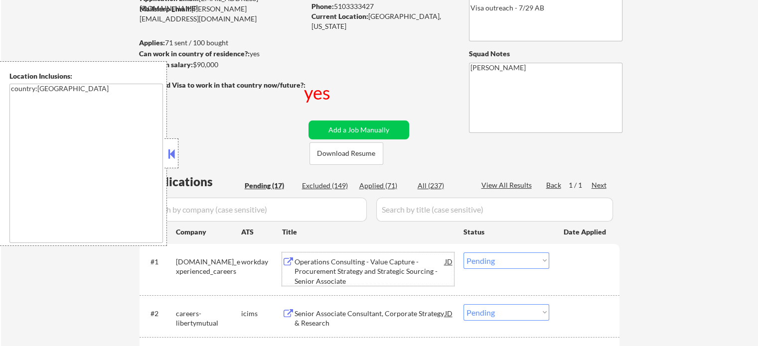
click at [323, 271] on div "Operations Consulting - Value Capture - Procurement Strategy and Strategic Sour…" at bounding box center [370, 271] width 151 height 29
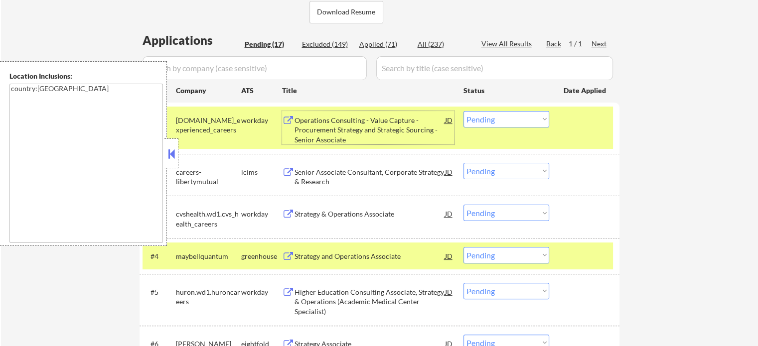
scroll to position [249, 0]
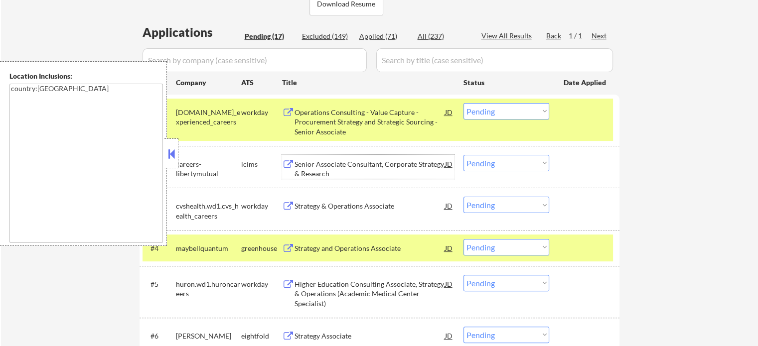
click at [351, 168] on div "Senior Associate Consultant, Corporate Strategy & Research" at bounding box center [370, 169] width 151 height 19
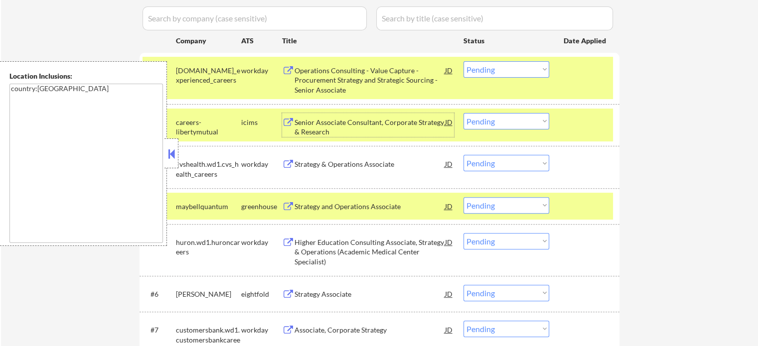
scroll to position [349, 0]
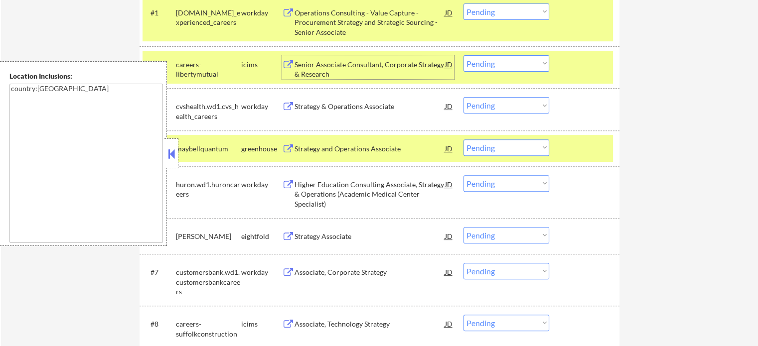
click at [583, 140] on div at bounding box center [586, 149] width 44 height 18
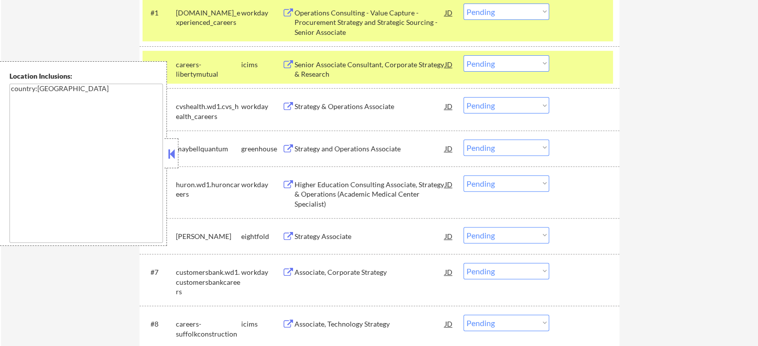
click at [576, 70] on div at bounding box center [586, 64] width 44 height 18
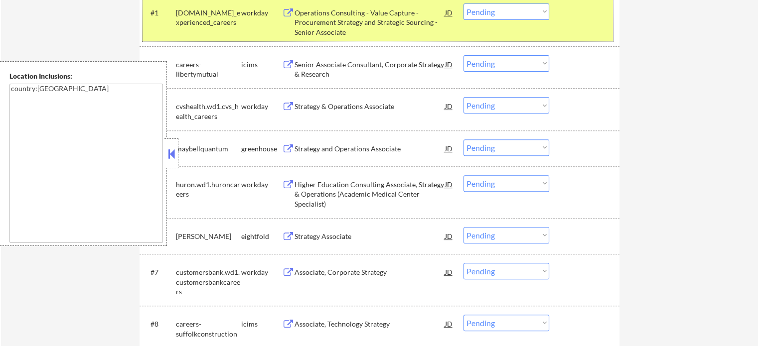
click at [574, 25] on div "#1 pwc.wd3.global_experienced_careers workday Operations Consulting - Value Cap…" at bounding box center [378, 20] width 471 height 43
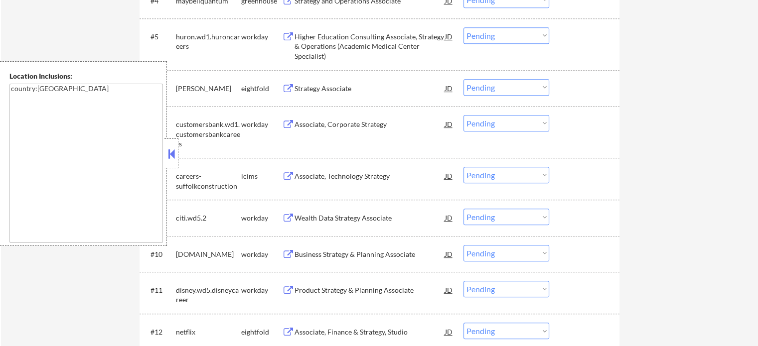
scroll to position [499, 0]
click at [320, 217] on div "Wealth Data Strategy Associate" at bounding box center [370, 217] width 151 height 10
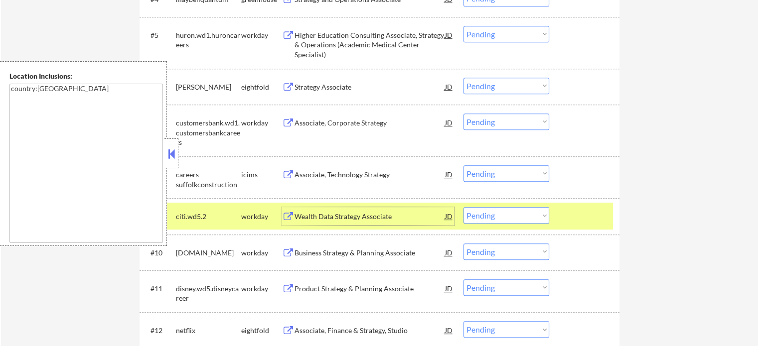
click at [310, 90] on div "Strategy Associate" at bounding box center [370, 87] width 151 height 10
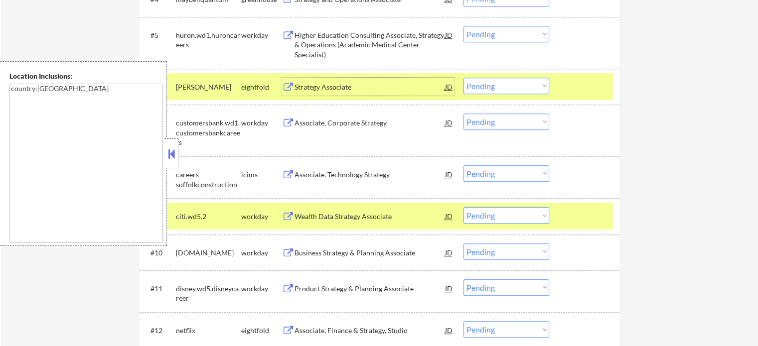
click at [566, 86] on div at bounding box center [586, 87] width 44 height 18
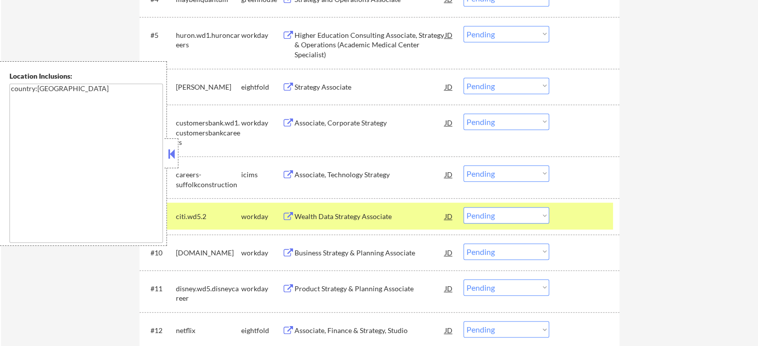
click at [588, 221] on div at bounding box center [586, 216] width 44 height 18
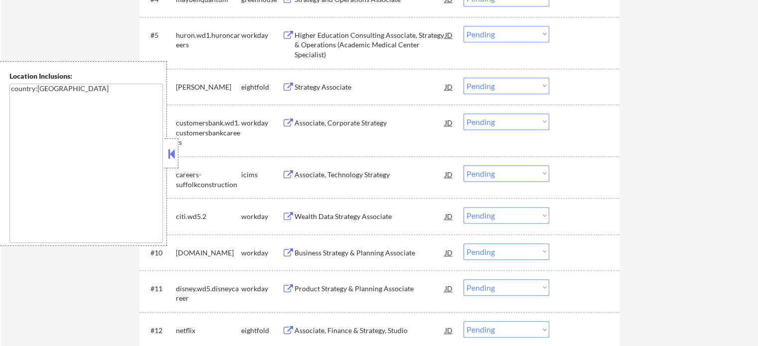
scroll to position [648, 0]
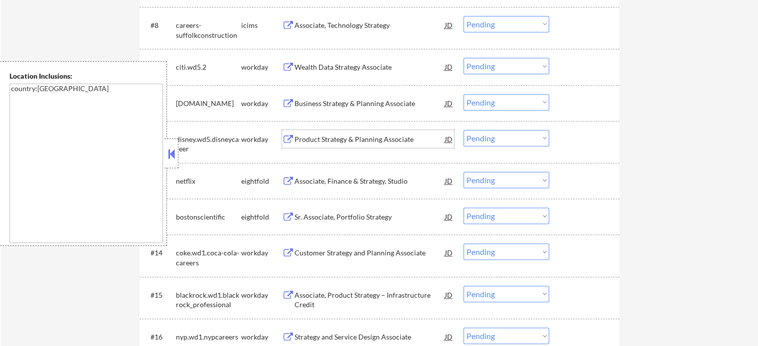
click at [318, 140] on div "Product Strategy & Planning Associate" at bounding box center [370, 140] width 151 height 10
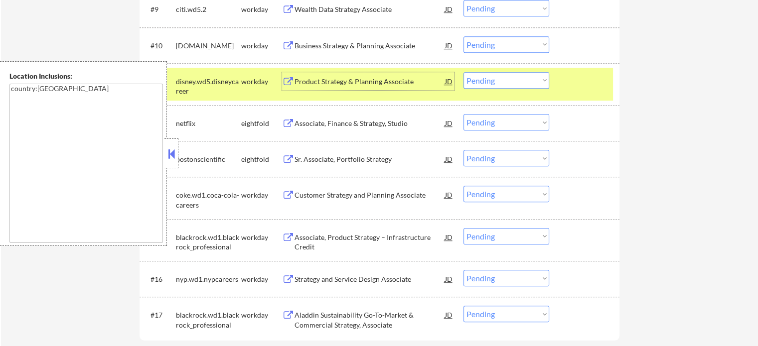
scroll to position [748, 0]
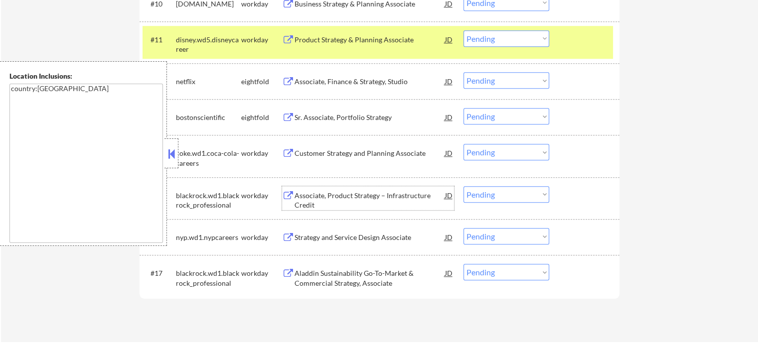
click at [338, 192] on div "Associate, Product Strategy – Infrastructure Credit" at bounding box center [370, 200] width 151 height 19
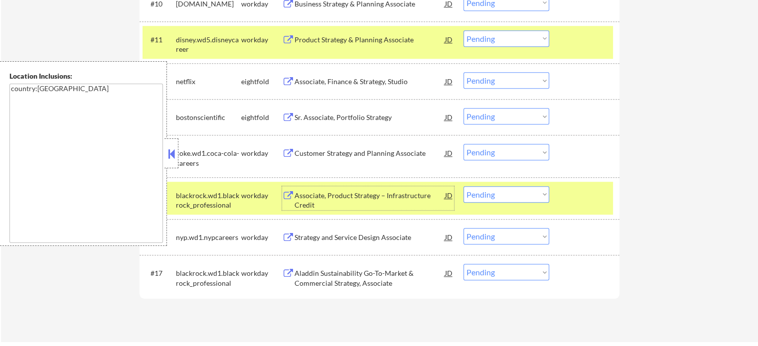
click at [581, 193] on div at bounding box center [586, 195] width 44 height 18
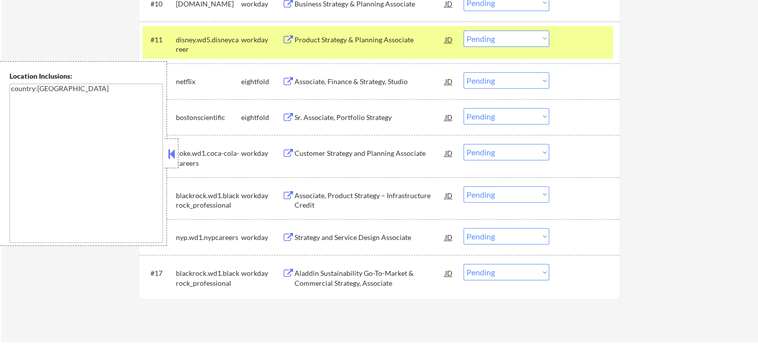
click at [576, 41] on div at bounding box center [586, 39] width 44 height 18
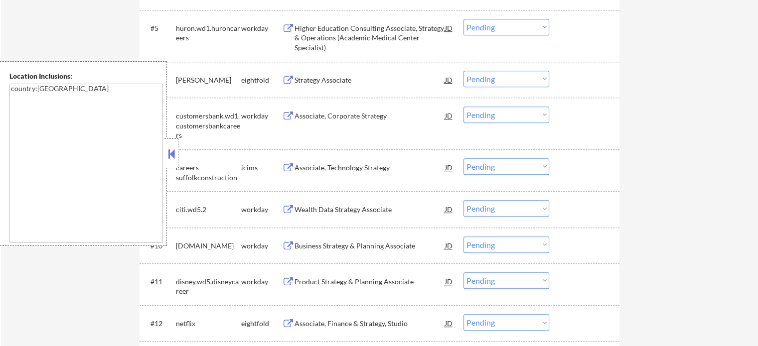
scroll to position [349, 0]
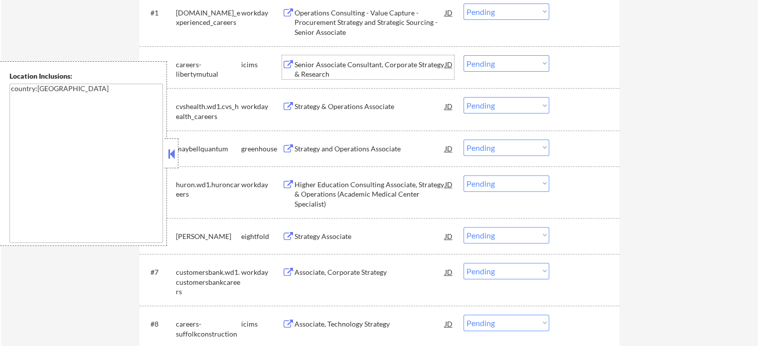
click at [311, 74] on div "Senior Associate Consultant, Corporate Strategy & Research" at bounding box center [370, 69] width 151 height 19
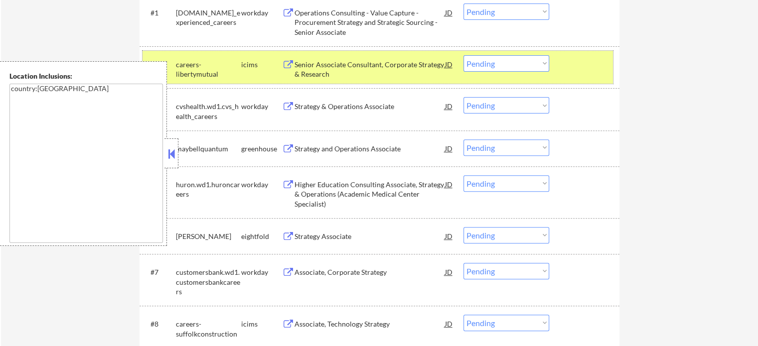
drag, startPoint x: 586, startPoint y: 72, endPoint x: 506, endPoint y: 83, distance: 80.5
click at [586, 73] on div at bounding box center [586, 64] width 44 height 18
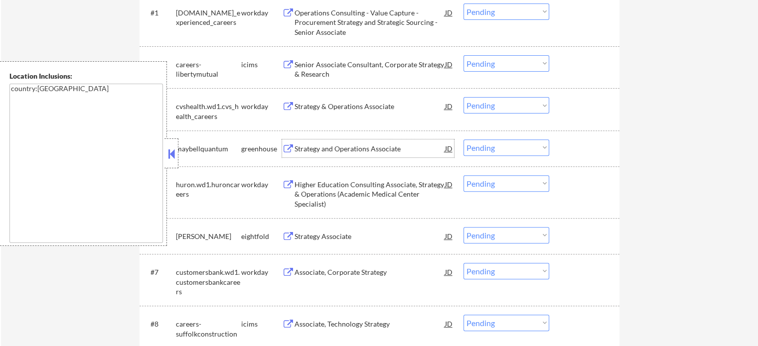
click at [354, 150] on div "Strategy and Operations Associate" at bounding box center [370, 149] width 151 height 10
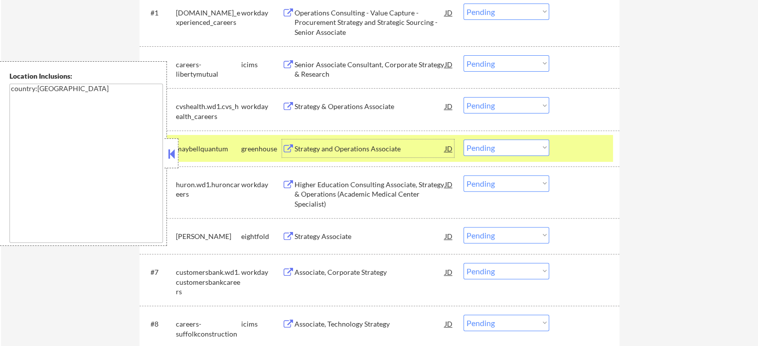
click at [360, 187] on div "Higher Education Consulting Associate, Strategy & Operations (Academic Medical …" at bounding box center [370, 194] width 151 height 29
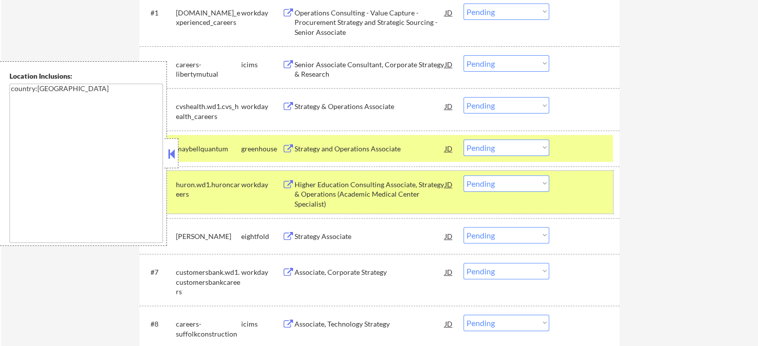
click at [571, 199] on div "#5 huron.wd1.huroncareers workday Higher Education Consulting Associate, Strate…" at bounding box center [378, 192] width 471 height 43
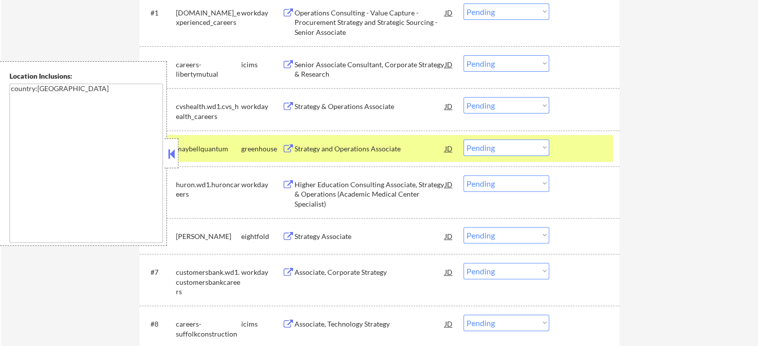
click at [572, 153] on div at bounding box center [586, 149] width 44 height 18
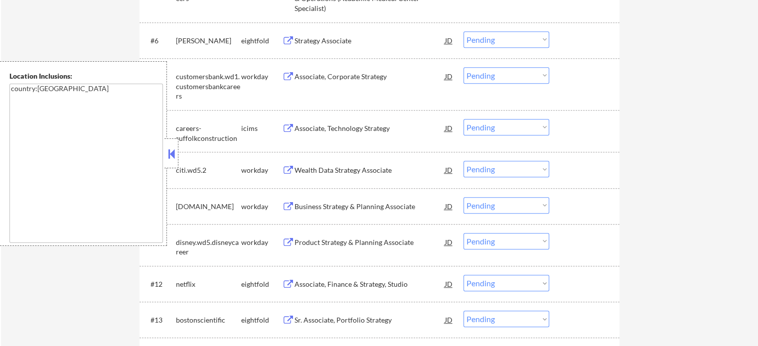
scroll to position [548, 0]
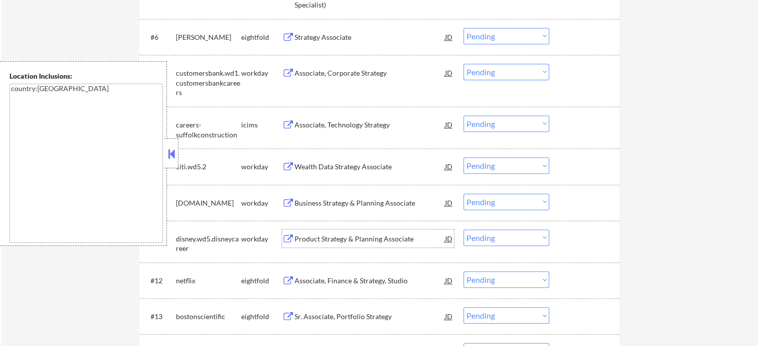
click at [313, 239] on div "Product Strategy & Planning Associate" at bounding box center [370, 239] width 151 height 10
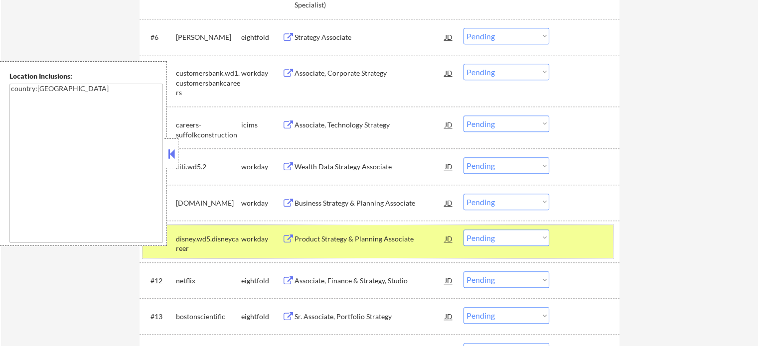
click at [554, 237] on div "#11 disney.wd5.disneycareer workday Product Strategy & Planning Associate JD Ch…" at bounding box center [378, 241] width 471 height 33
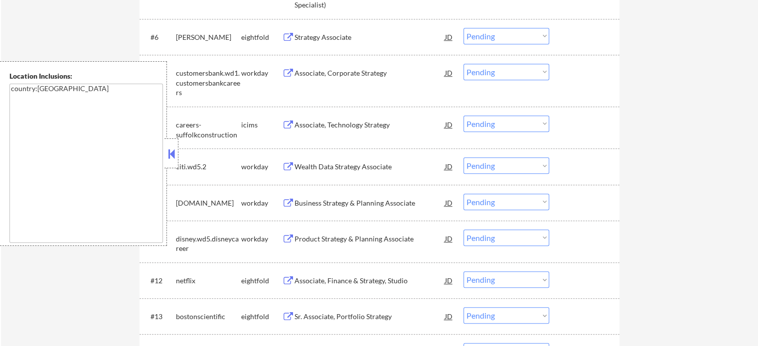
scroll to position [748, 0]
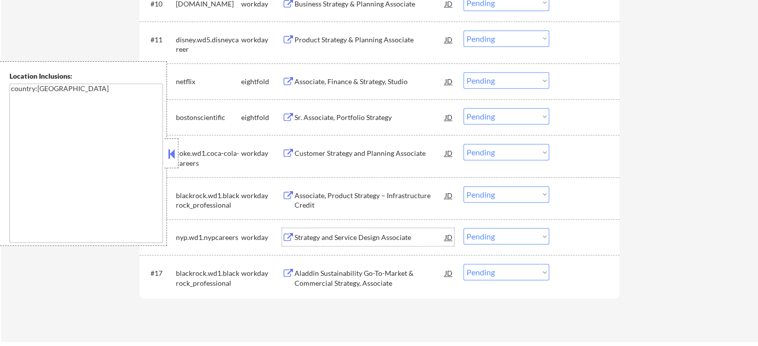
click at [315, 237] on div "Strategy and Service Design Associate" at bounding box center [370, 238] width 151 height 10
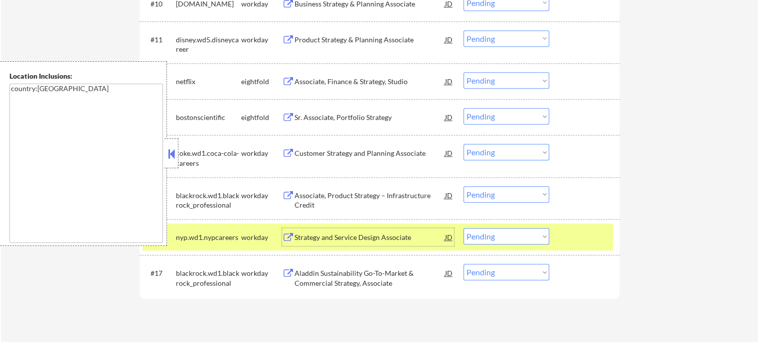
click at [577, 228] on div "#16 nyp.wd1.nypcareers workday Strategy and Service Design Associate JD Choose …" at bounding box center [378, 237] width 471 height 27
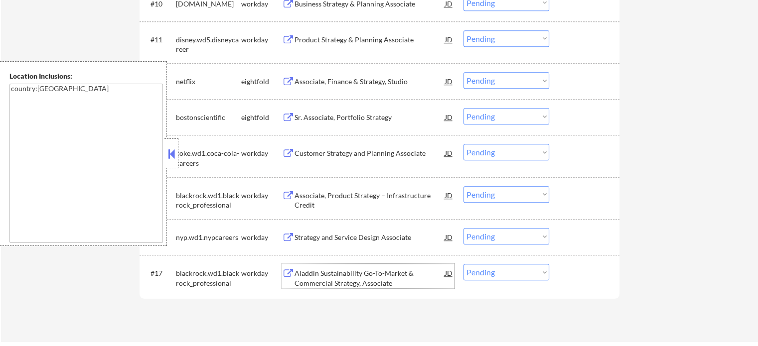
click at [378, 277] on div "Aladdin Sustainability Go-To-Market & Commercial Strategy, Associate" at bounding box center [370, 278] width 151 height 19
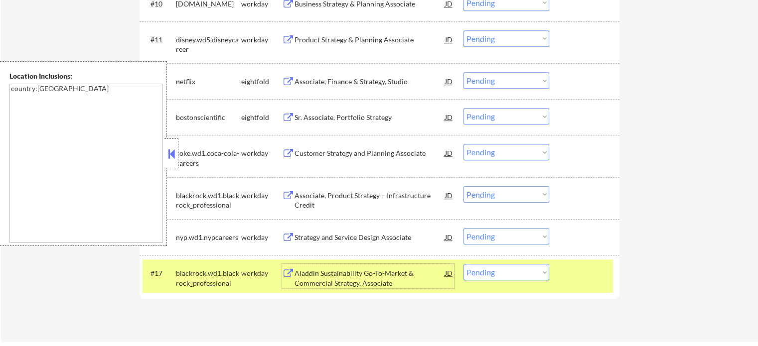
click at [567, 272] on div at bounding box center [586, 273] width 44 height 18
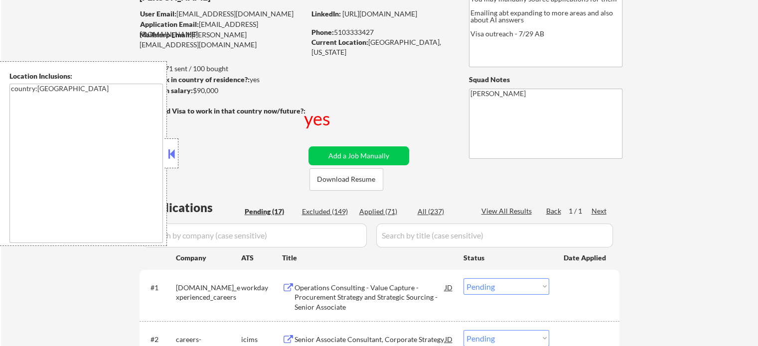
scroll to position [50, 0]
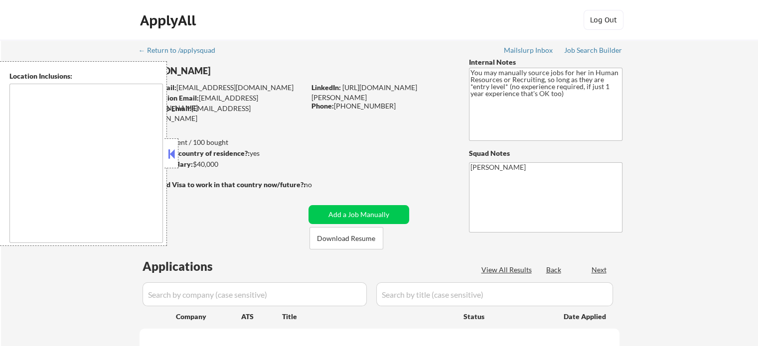
type textarea "It seems there is a misunderstanding in the location specified as "Remote." "Re…"
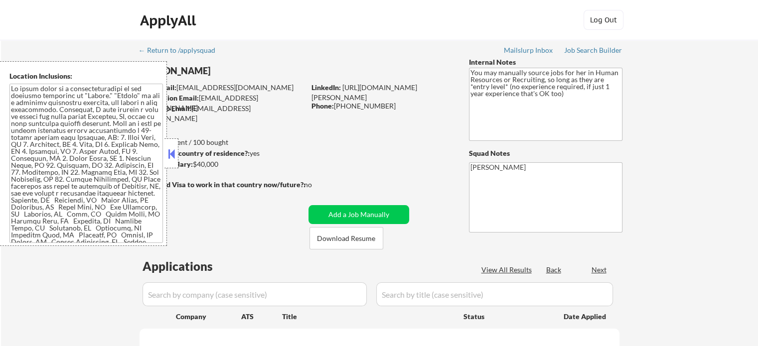
select select ""pending""
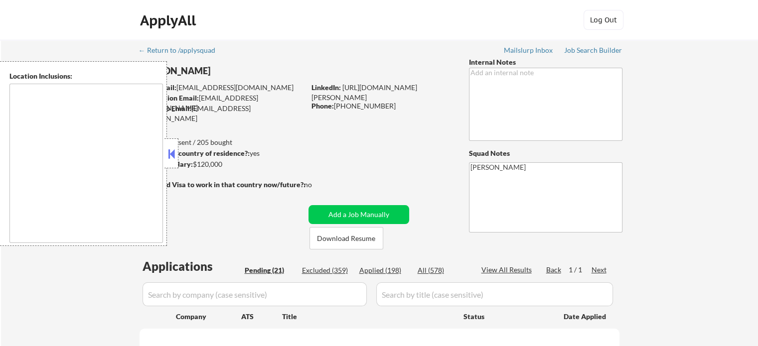
type textarea "[GEOGRAPHIC_DATA], [GEOGRAPHIC_DATA] [GEOGRAPHIC_DATA], [GEOGRAPHIC_DATA] [GEOG…"
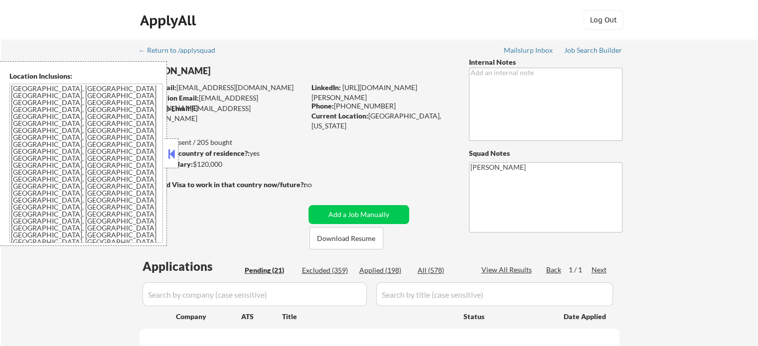
select select ""pending""
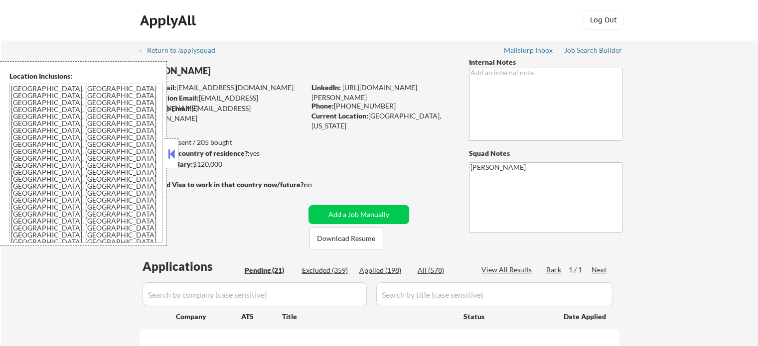
select select ""pending""
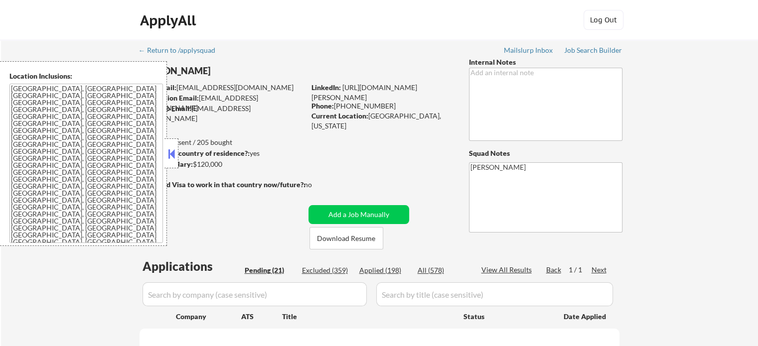
select select ""pending""
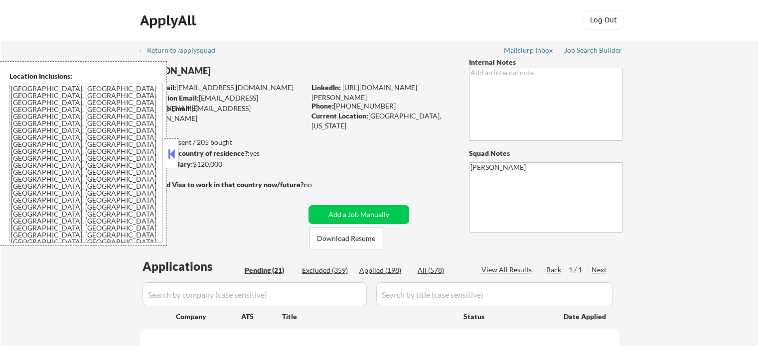
select select ""pending""
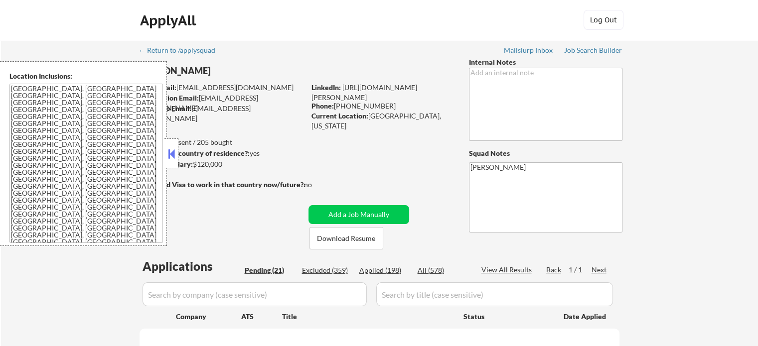
select select ""pending""
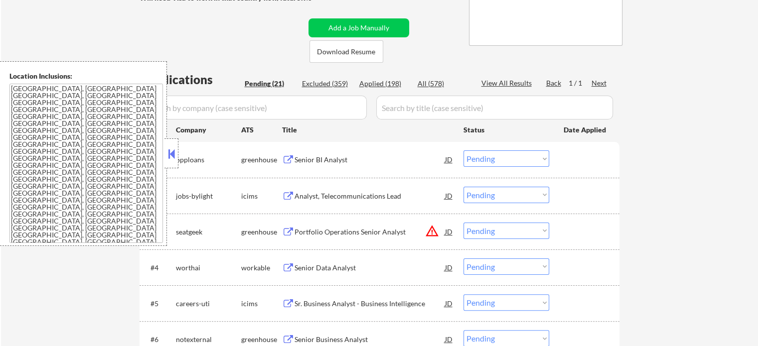
scroll to position [249, 0]
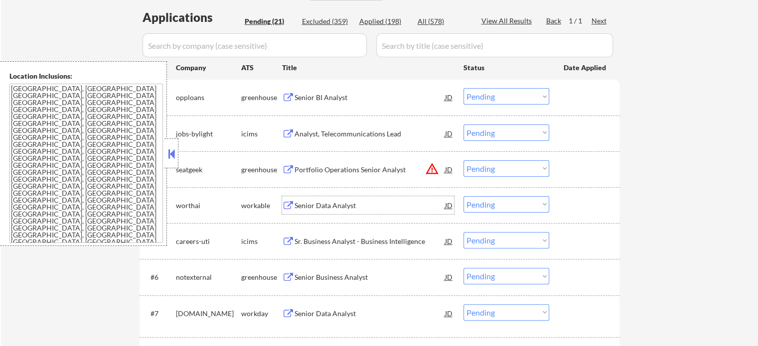
click at [321, 206] on div "Senior Data Analyst" at bounding box center [370, 206] width 151 height 10
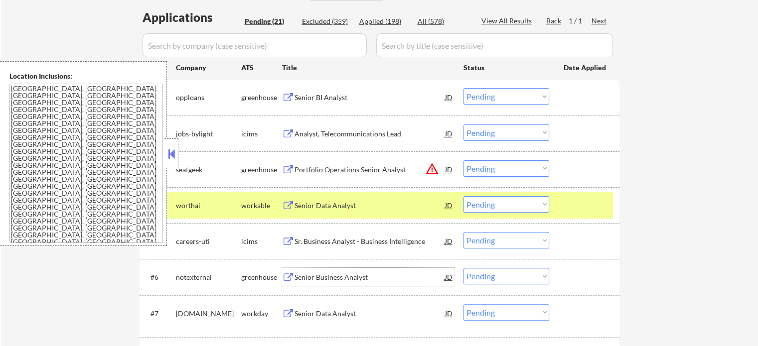
click at [309, 281] on div "Senior Business Analyst" at bounding box center [370, 278] width 151 height 10
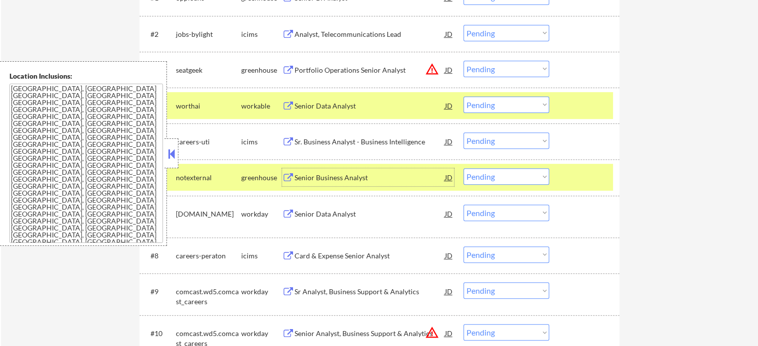
scroll to position [399, 0]
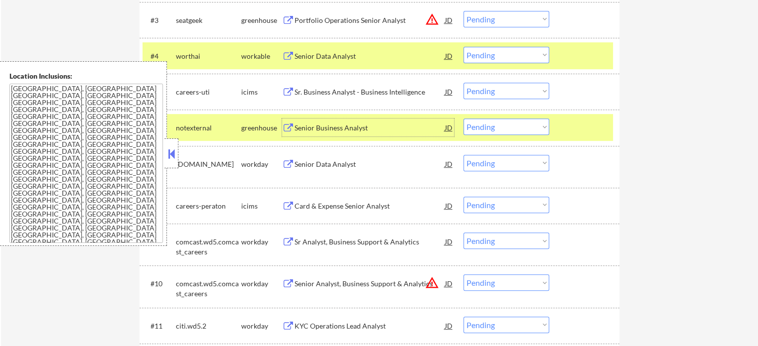
click at [319, 169] on div "Senior Data Analyst" at bounding box center [370, 164] width 151 height 18
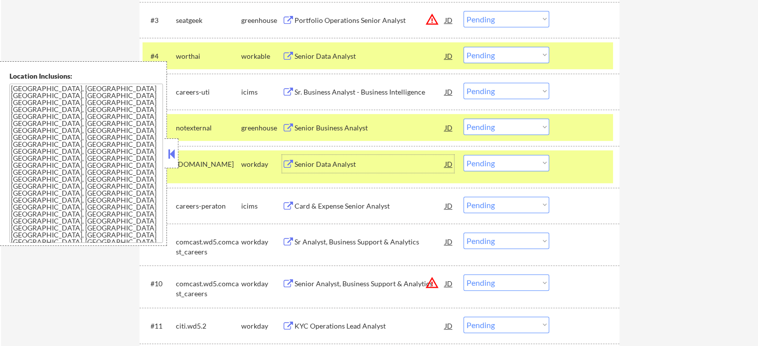
click at [314, 205] on div "Card & Expense Senior Analyst" at bounding box center [370, 206] width 151 height 10
